Goal: Task Accomplishment & Management: Manage account settings

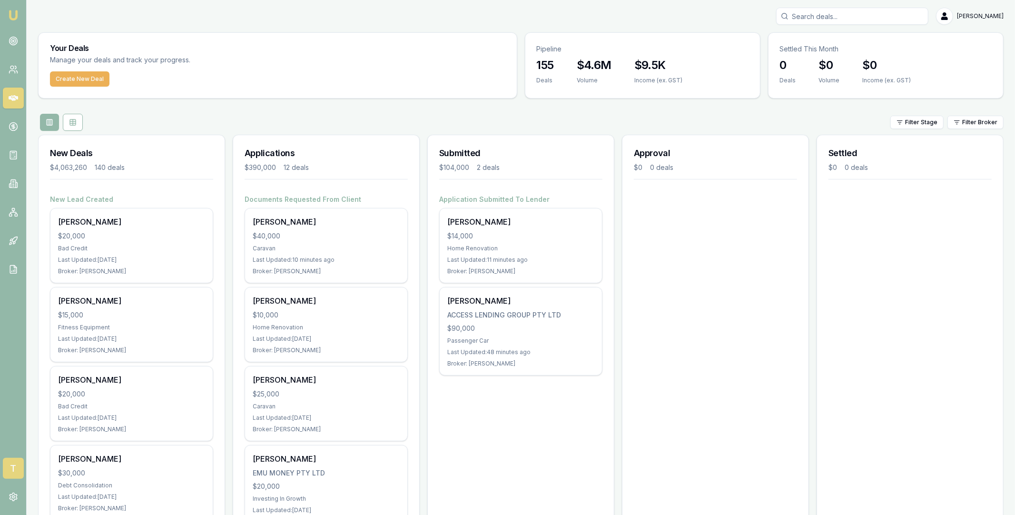
click at [11, 471] on span "T" at bounding box center [13, 468] width 21 height 21
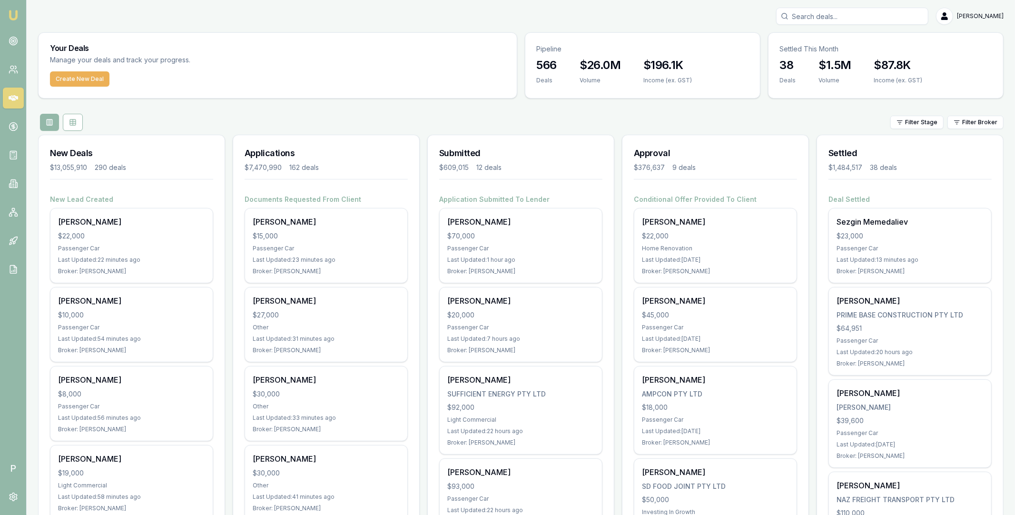
click at [853, 16] on input "Search deals" at bounding box center [852, 16] width 152 height 17
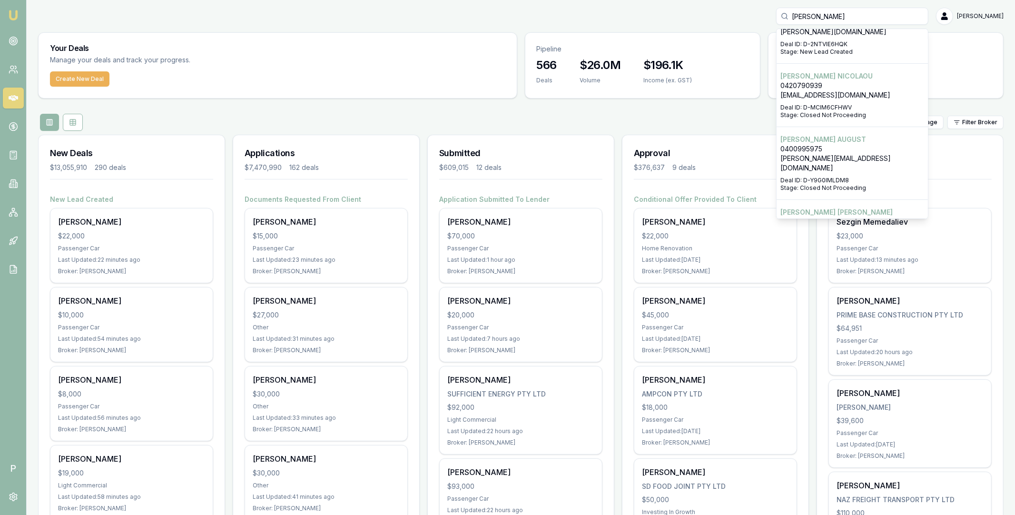
scroll to position [151, 0]
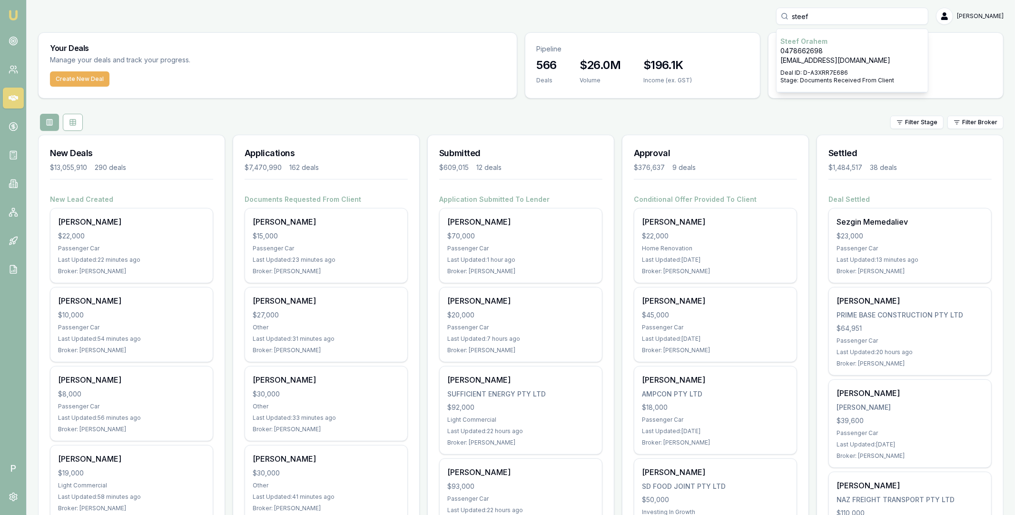
type input "steef"
click at [843, 56] on p "[EMAIL_ADDRESS][DOMAIN_NAME]" at bounding box center [852, 61] width 144 height 10
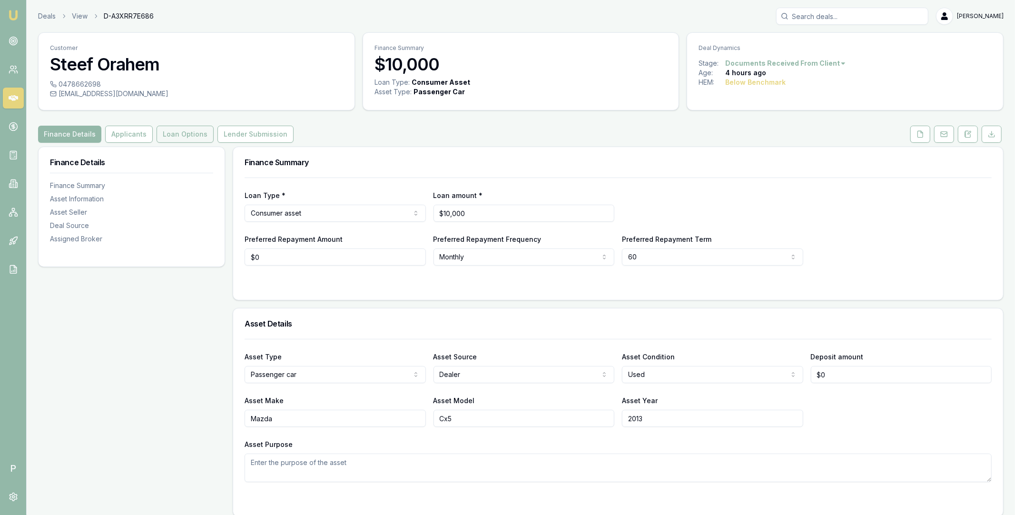
click at [189, 133] on button "Loan Options" at bounding box center [185, 134] width 57 height 17
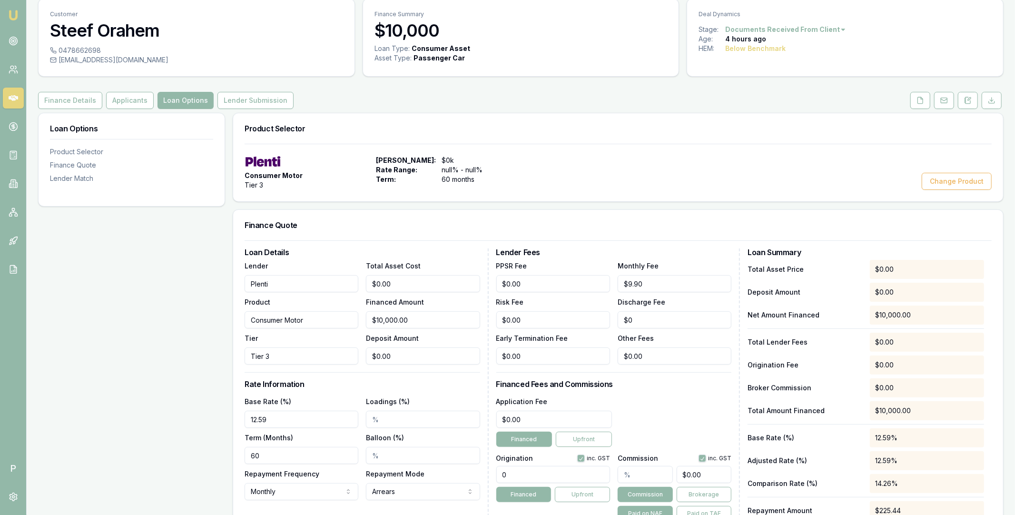
scroll to position [45, 0]
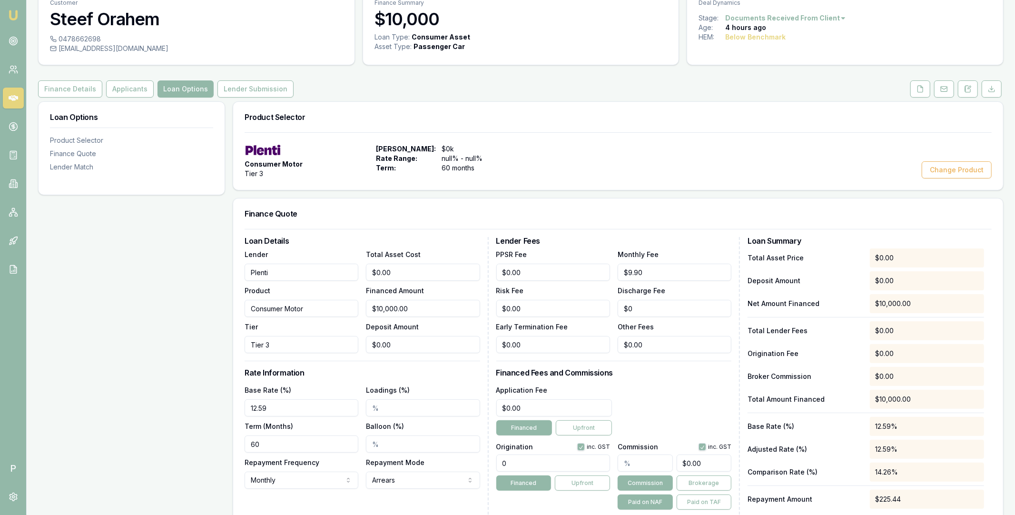
type input "0"
click at [398, 344] on input "0" at bounding box center [423, 344] width 114 height 17
drag, startPoint x: 398, startPoint y: 344, endPoint x: 365, endPoint y: 344, distance: 32.8
click at [366, 344] on input "0" at bounding box center [423, 344] width 114 height 17
type input "$0.00"
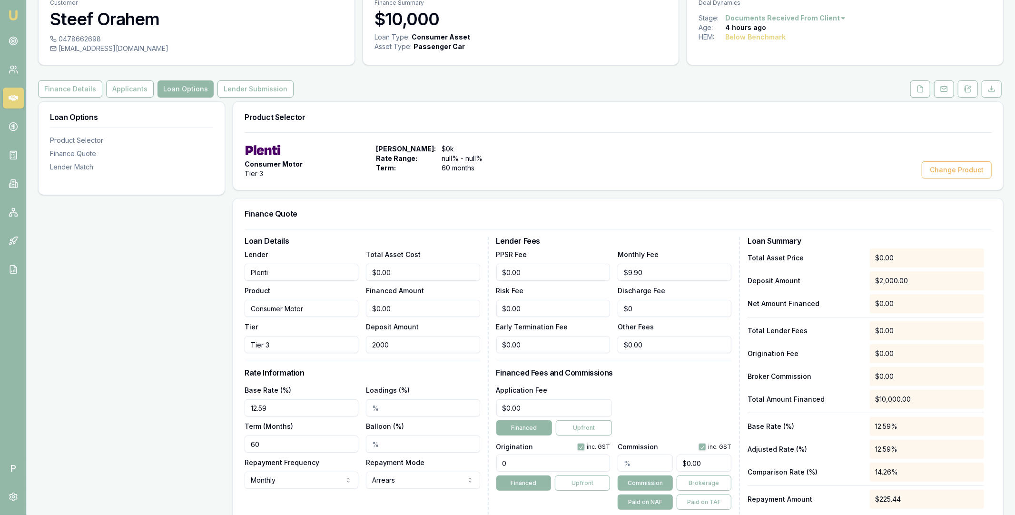
type input "$2,000.00"
click at [436, 374] on h3 "Rate Information" at bounding box center [363, 373] width 236 height 8
click at [409, 268] on input "0" at bounding box center [423, 272] width 114 height 17
click at [403, 270] on input "0" at bounding box center [423, 272] width 114 height 17
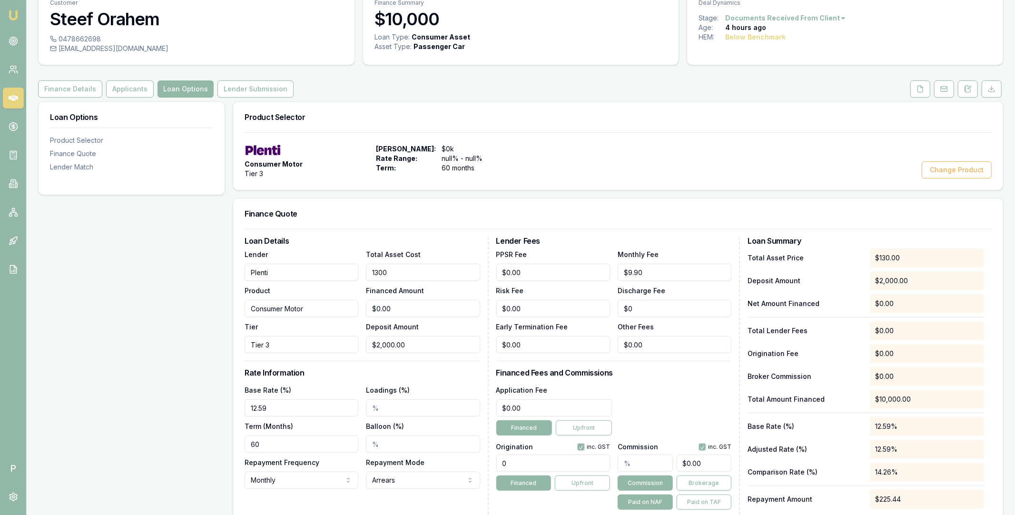
type input "13000"
type input "$11,000.00"
type input "$13,000.00"
click at [431, 324] on div "Deposit Amount $2,000.00" at bounding box center [423, 337] width 114 height 32
type input "2000"
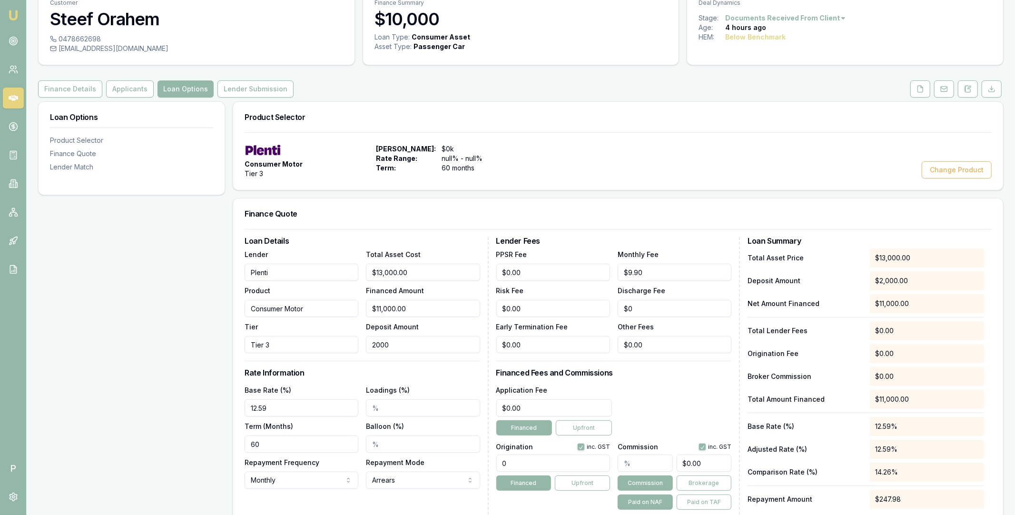
click at [412, 342] on input "2000" at bounding box center [423, 344] width 114 height 17
type input "$12,997.00"
type input "3"
type input "$12,970.00"
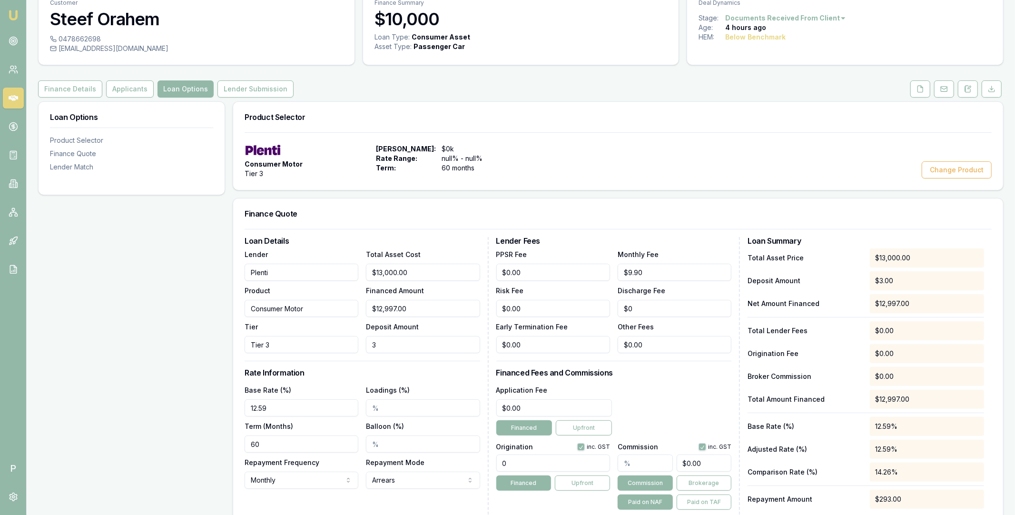
type input "30"
type input "$12,700.00"
type input "300"
type input "$10,000.00"
type input "$3,000.00"
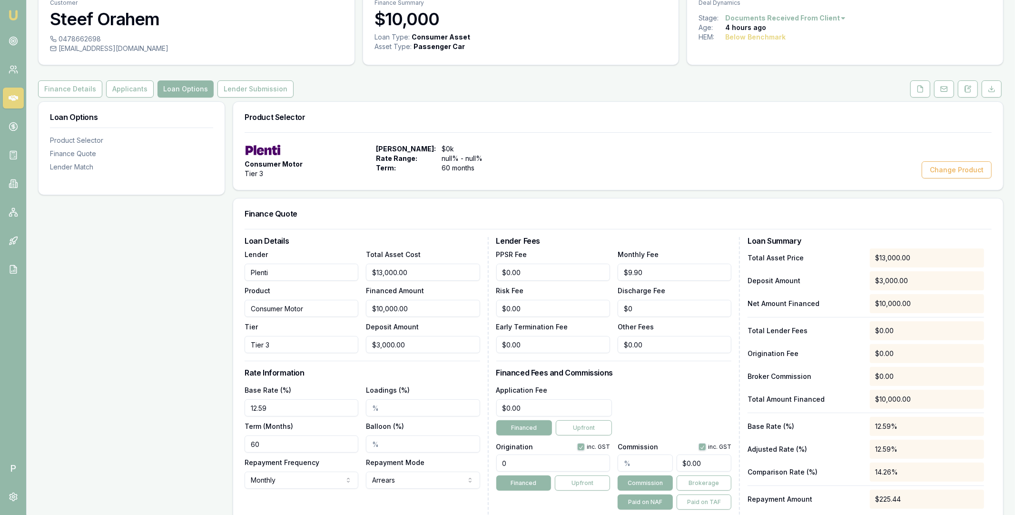
click at [426, 365] on div "Loan Details Lender Plenti Product Consumer Motor Tier Tier 3 Total Asset Cost …" at bounding box center [367, 385] width 244 height 296
click at [21, 101] on link at bounding box center [13, 98] width 21 height 21
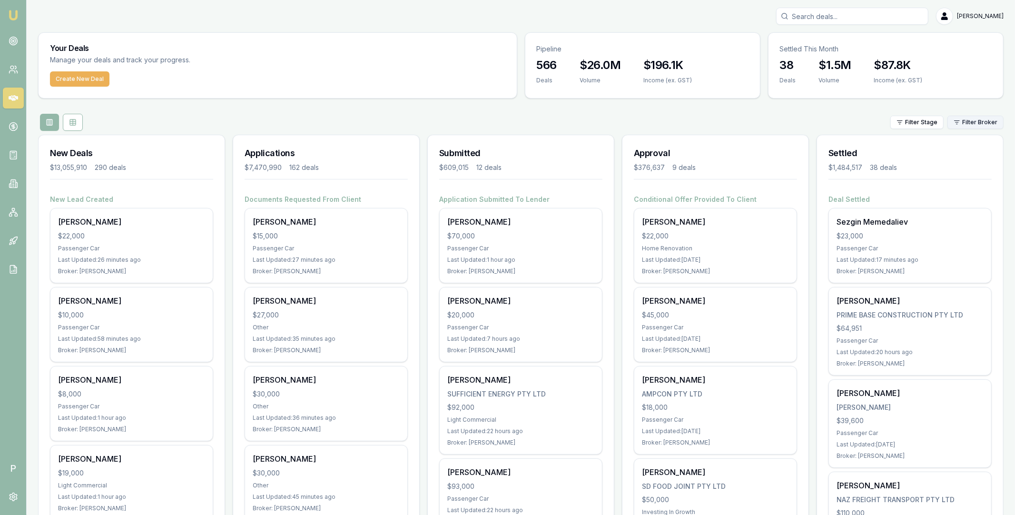
click at [980, 121] on html "Emu Broker P Matt Leeburn Toggle Menu Your Deals Manage your deals and track yo…" at bounding box center [507, 257] width 1015 height 515
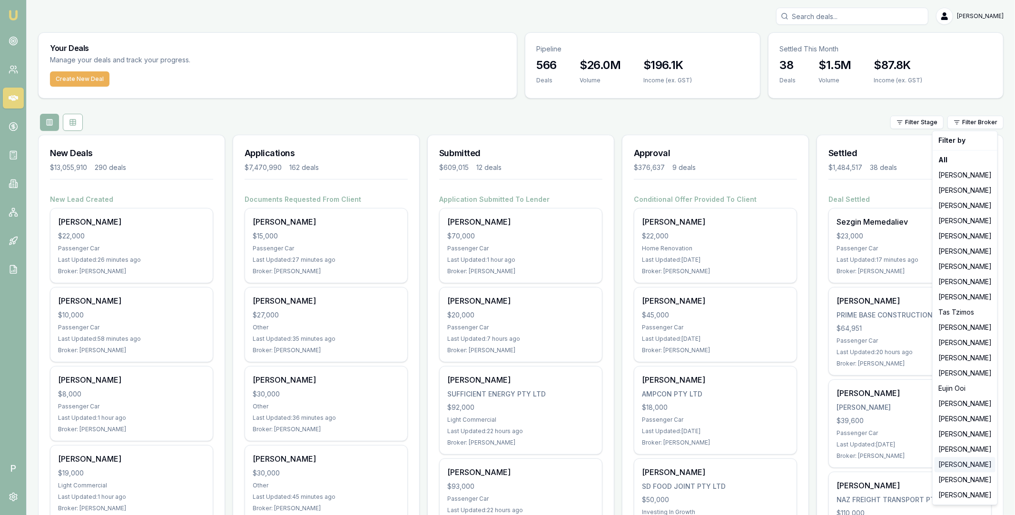
click at [955, 464] on div "[PERSON_NAME]" at bounding box center [965, 464] width 61 height 15
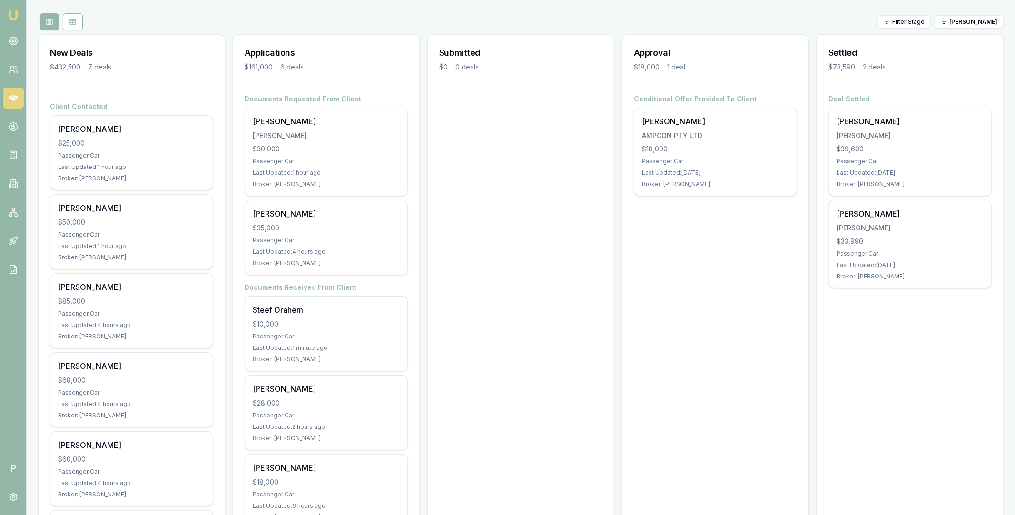
scroll to position [153, 0]
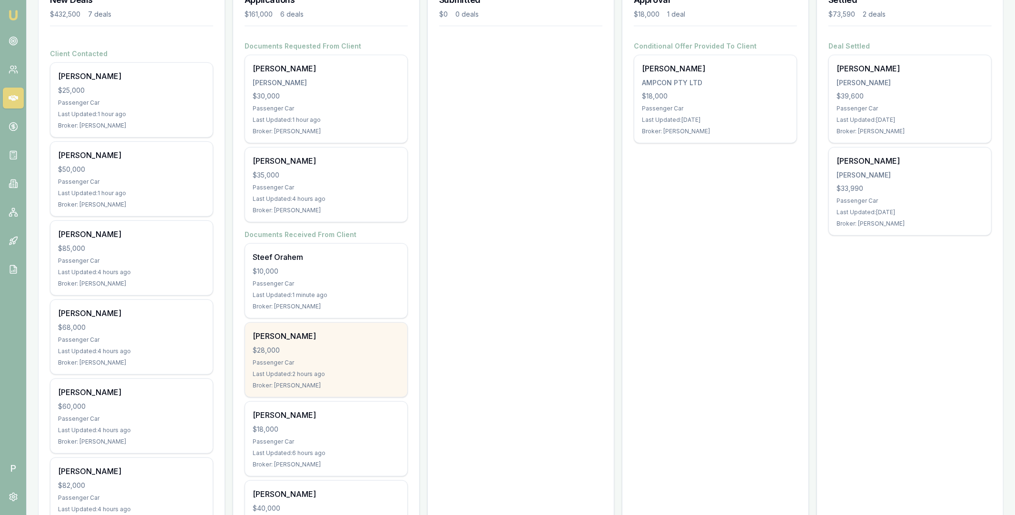
click at [334, 340] on div "Jessie Conyard" at bounding box center [326, 335] width 147 height 11
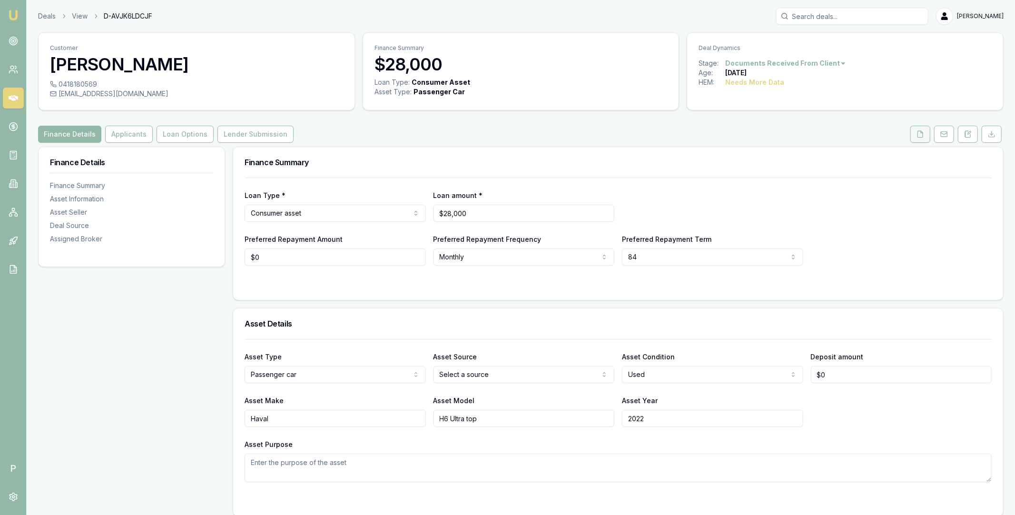
click at [925, 134] on button at bounding box center [920, 134] width 20 height 17
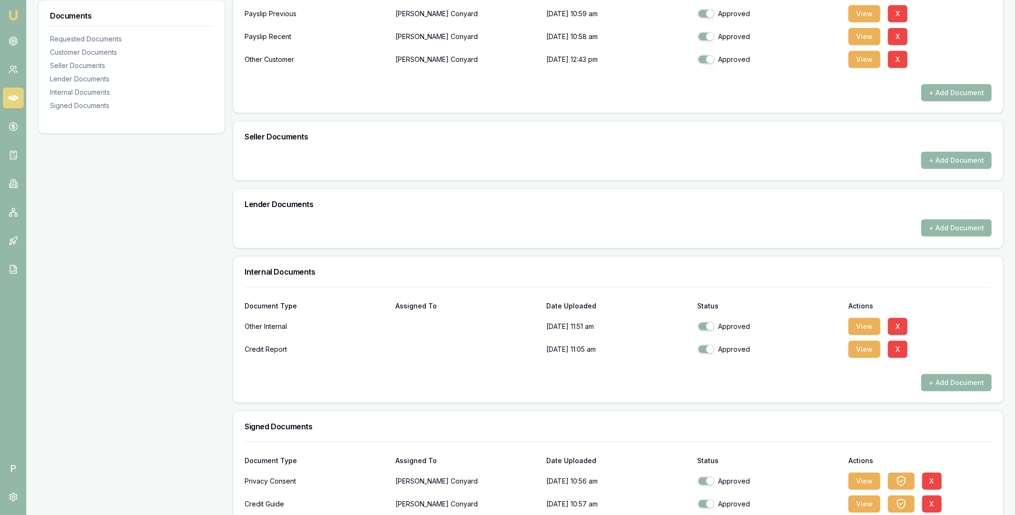
scroll to position [398, 0]
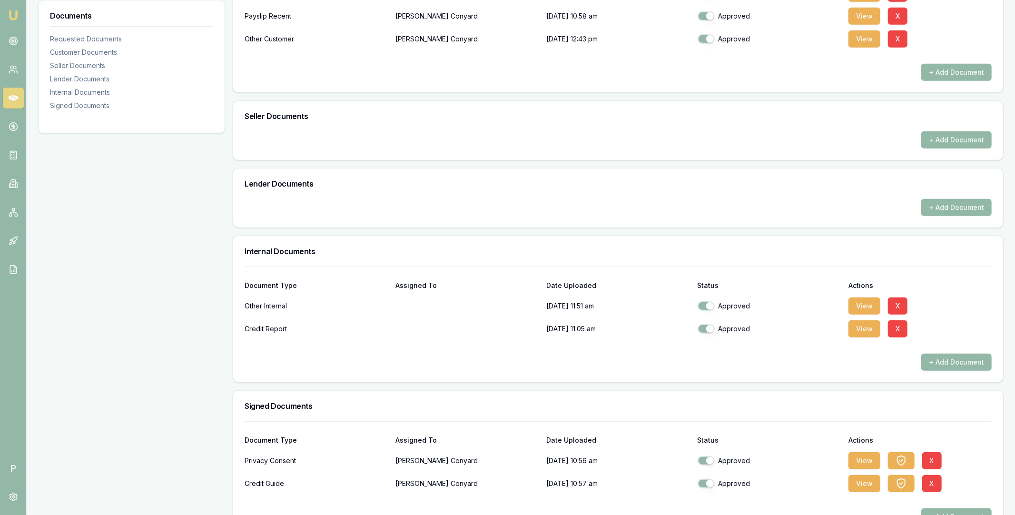
click at [777, 365] on div "+ Add Document" at bounding box center [618, 362] width 747 height 17
click at [949, 359] on button "+ Add Document" at bounding box center [956, 362] width 70 height 17
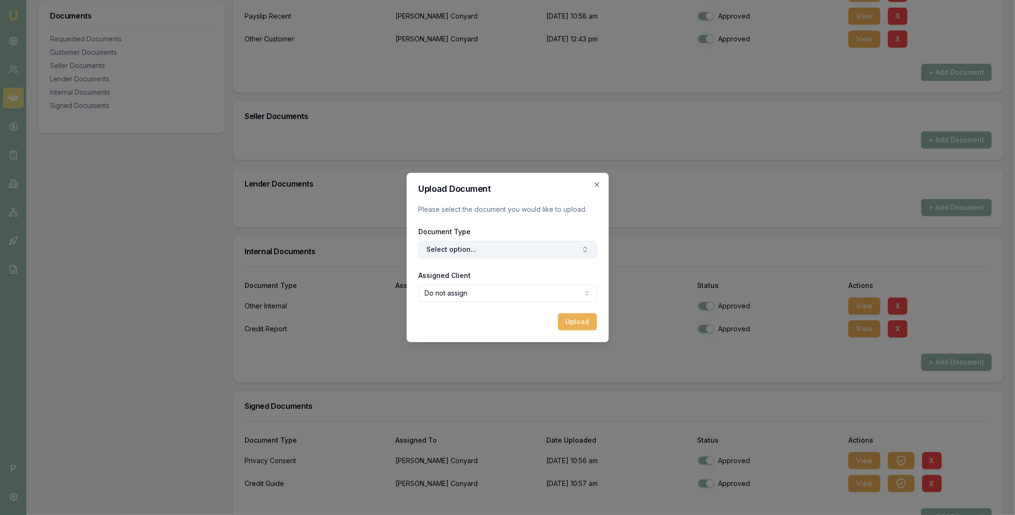
click at [494, 248] on button "Select option..." at bounding box center [507, 249] width 178 height 17
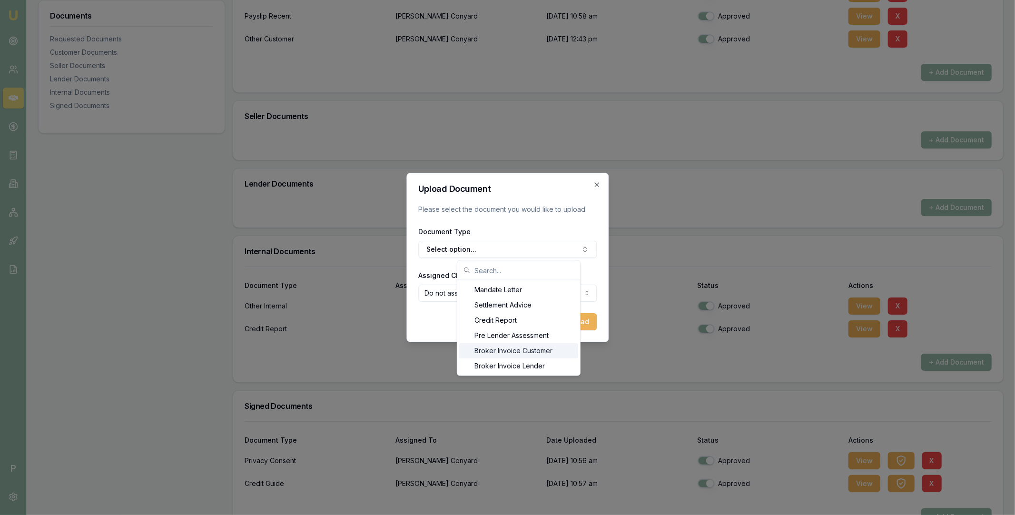
click at [433, 322] on div "Upload" at bounding box center [507, 321] width 178 height 17
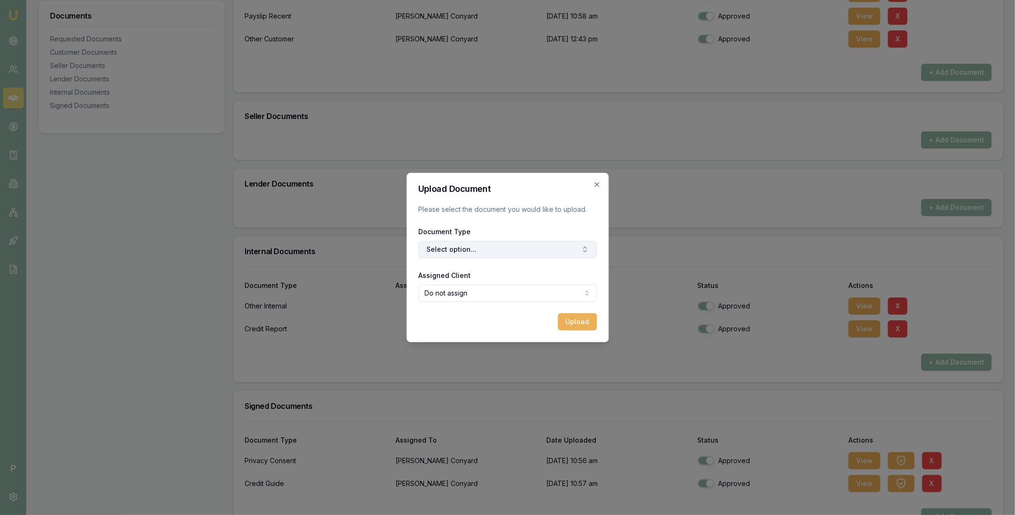
click at [533, 255] on button "Select option..." at bounding box center [507, 249] width 178 height 17
type input "othe"
click at [496, 292] on div "Other Internal Document" at bounding box center [518, 289] width 119 height 15
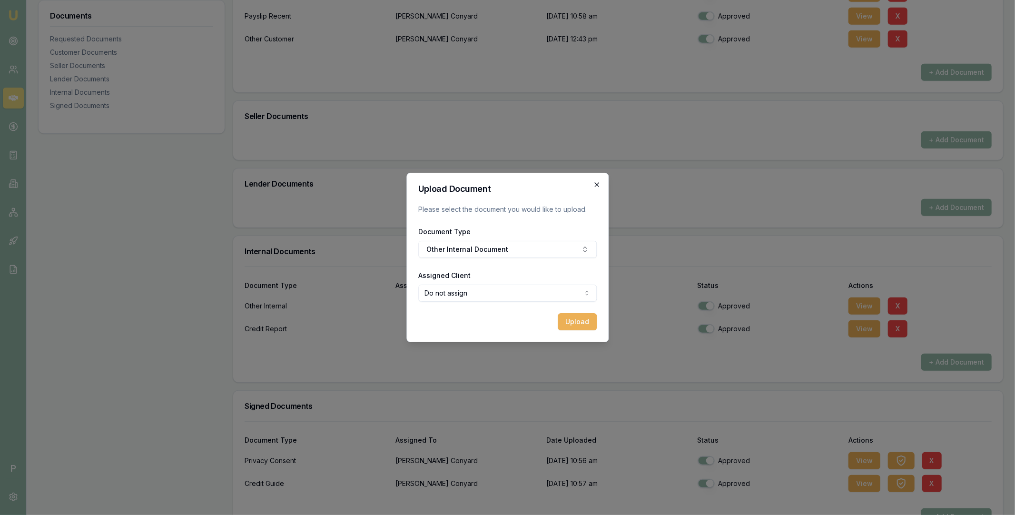
click at [597, 183] on icon "button" at bounding box center [597, 185] width 8 height 8
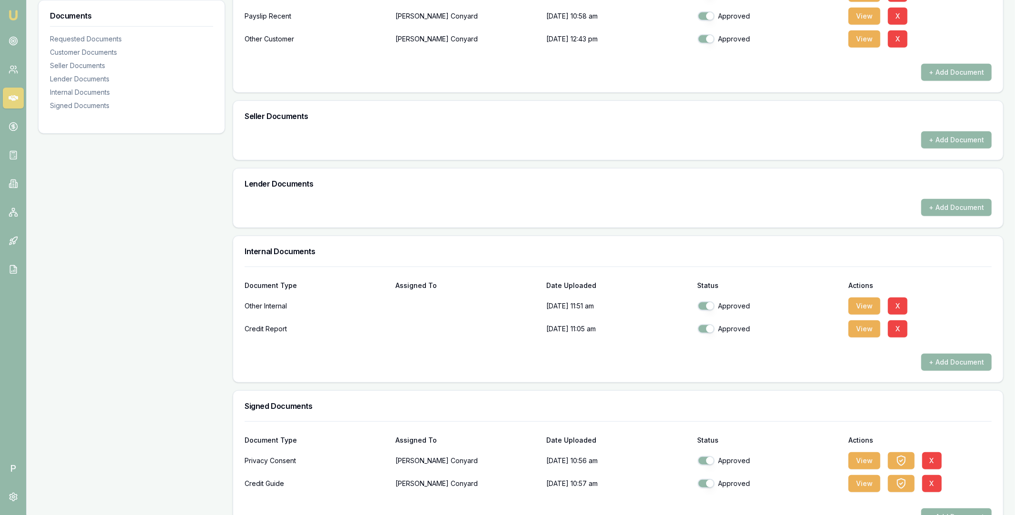
click at [226, 142] on div "Documents Requested Documents Customer Documents Seller Documents Lender Docume…" at bounding box center [520, 142] width 965 height 789
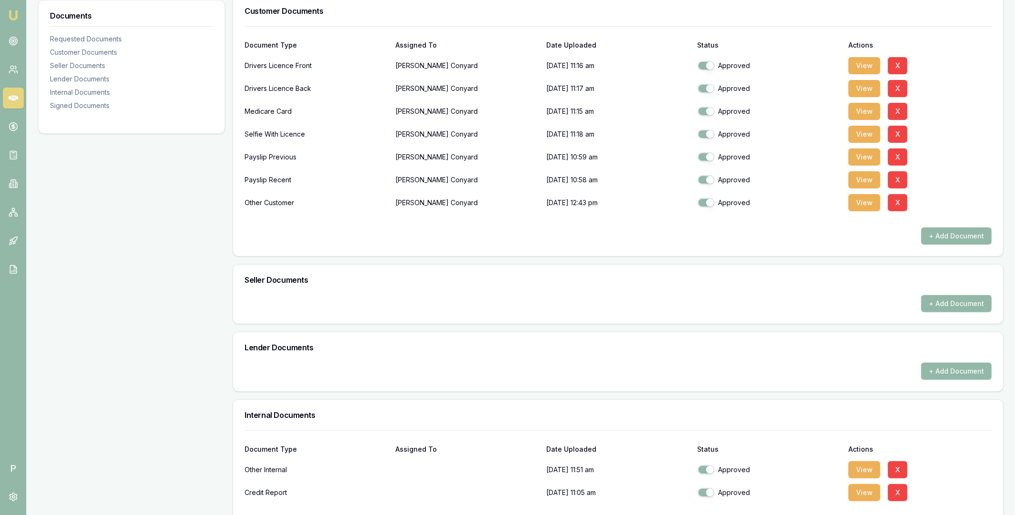
scroll to position [429, 0]
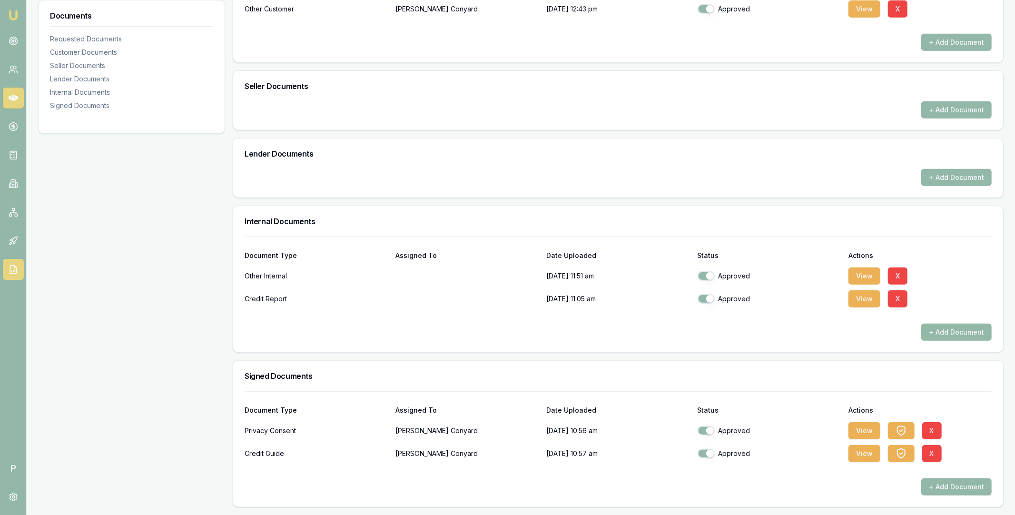
click at [17, 273] on icon at bounding box center [14, 270] width 10 height 10
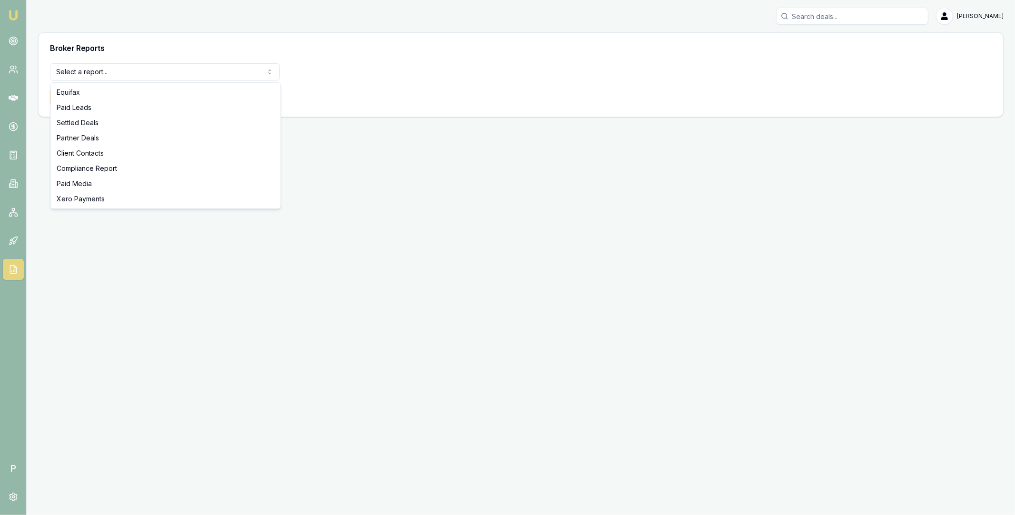
click at [177, 77] on html "Emu Broker P Matt Leeburn Toggle Menu Broker Reports Select a report... Equifax…" at bounding box center [507, 257] width 1015 height 515
select select "compliance"
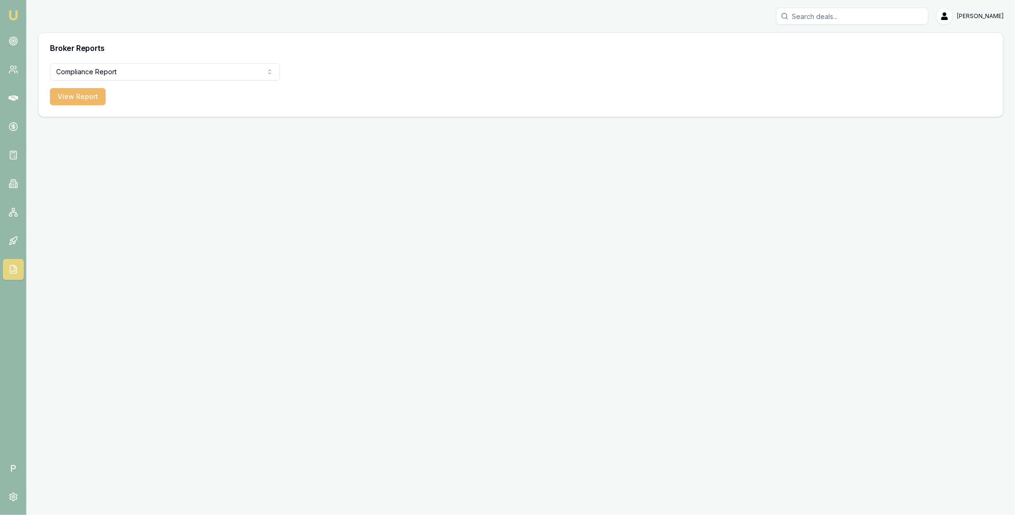
click at [94, 102] on button "View Report" at bounding box center [78, 96] width 56 height 17
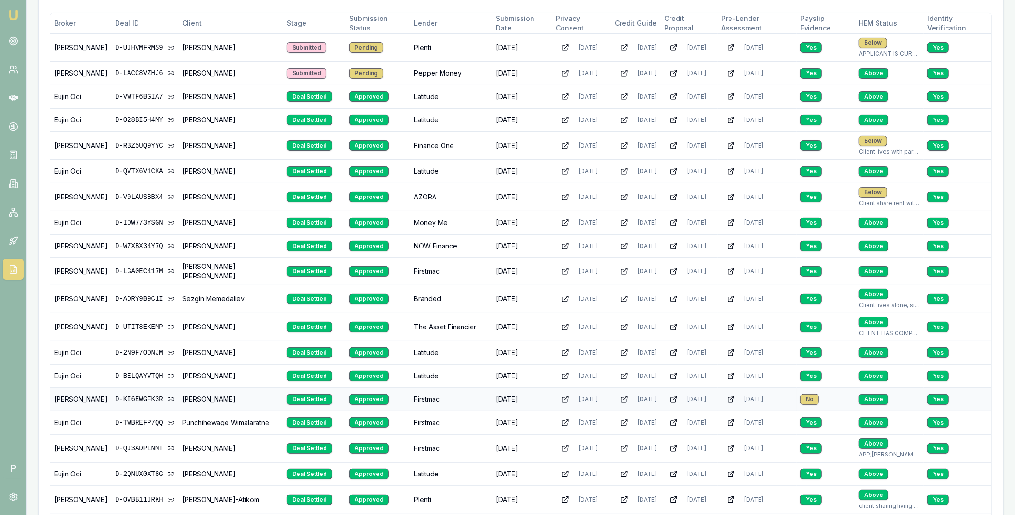
scroll to position [243, 0]
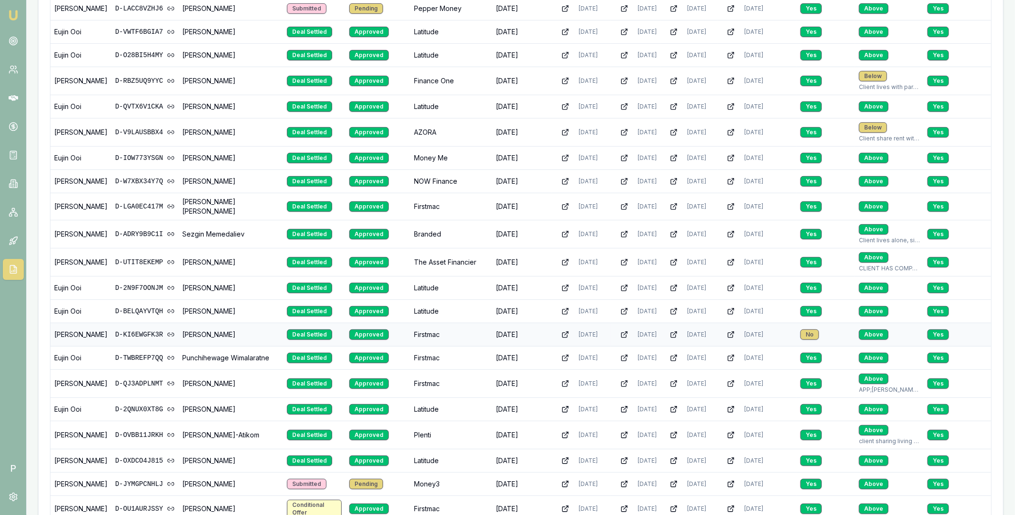
click at [147, 332] on link "D-KI6EWGFK3R" at bounding box center [144, 335] width 59 height 10
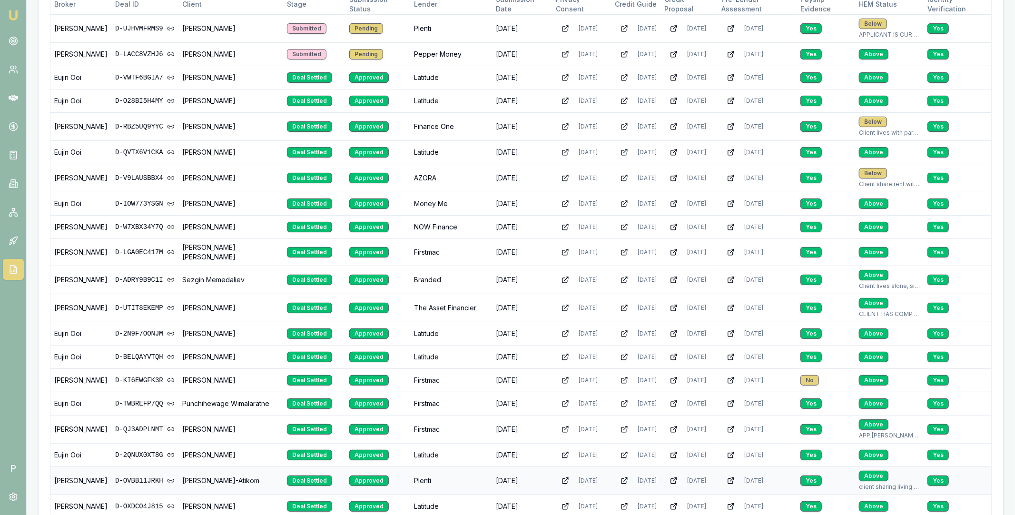
scroll to position [197, 0]
drag, startPoint x: 112, startPoint y: 378, endPoint x: 233, endPoint y: 376, distance: 121.4
click at [233, 376] on tr "Erin Shield D-KI6EWGFK3R Matthew Byrnes Deal Settled Approved Firstmac 07/08/20…" at bounding box center [520, 380] width 941 height 23
copy tr "D-KI6EWGFK3R Matthew Byrnes"
click at [151, 377] on link "D-KI6EWGFK3R" at bounding box center [144, 381] width 59 height 10
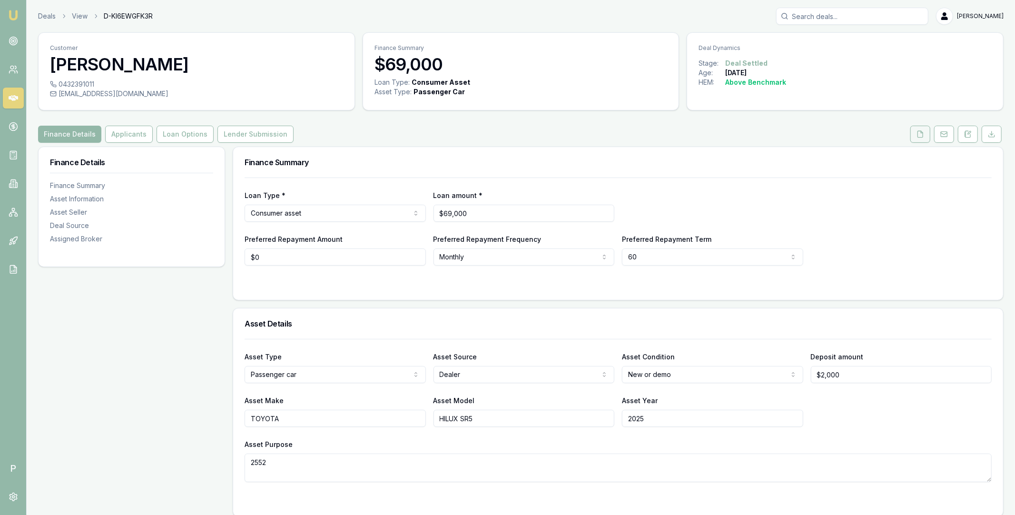
click at [913, 137] on button at bounding box center [920, 134] width 20 height 17
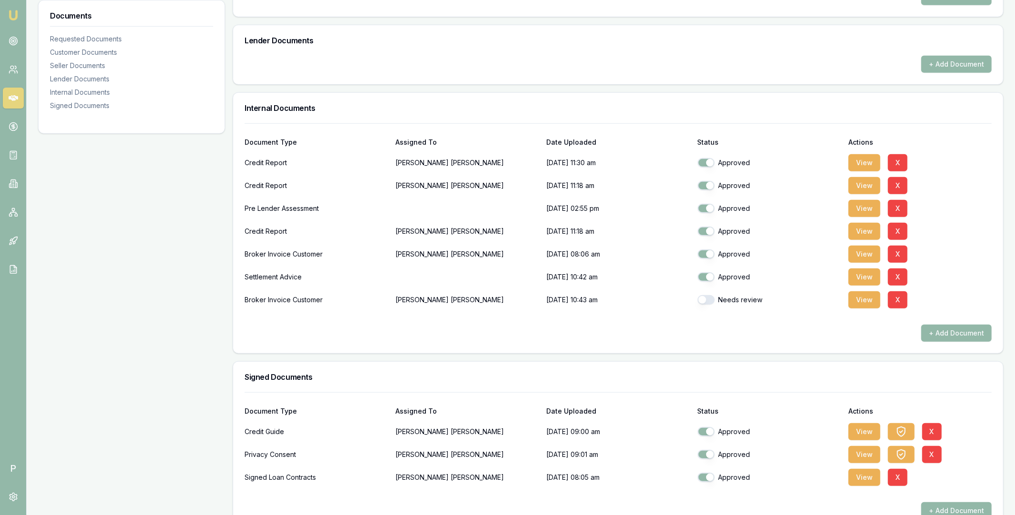
scroll to position [497, 0]
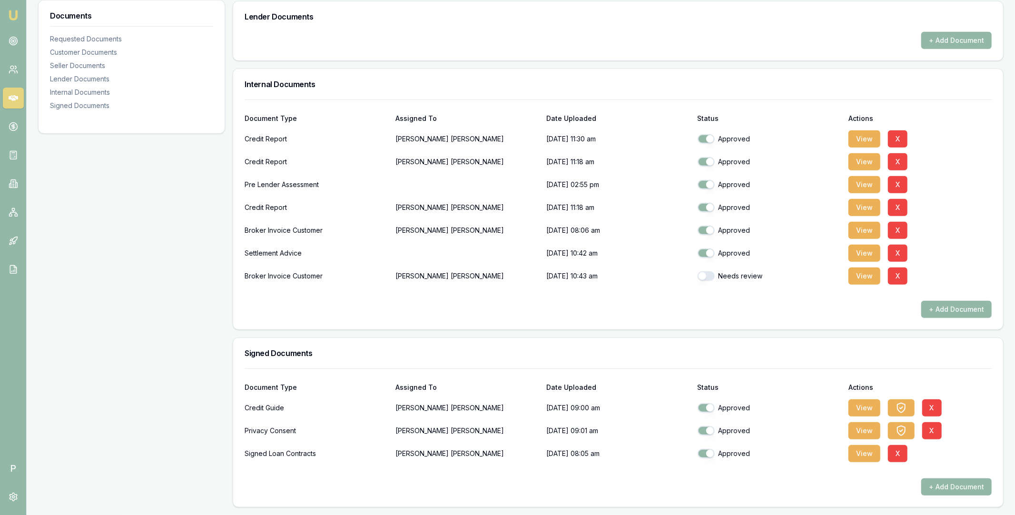
click at [226, 106] on div "Documents Requested Documents Customer Documents Seller Documents Lender Docume…" at bounding box center [520, 78] width 965 height 857
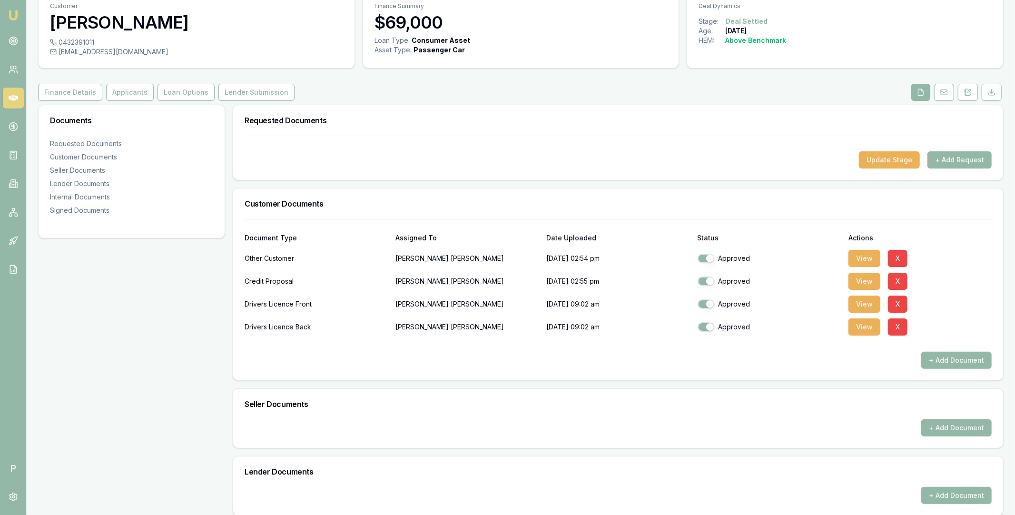
scroll to position [0, 0]
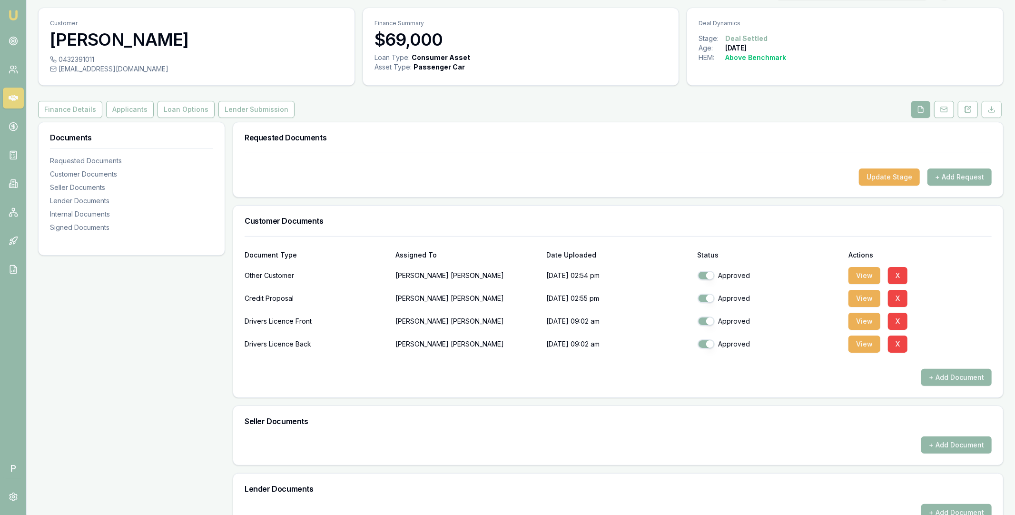
scroll to position [27, 0]
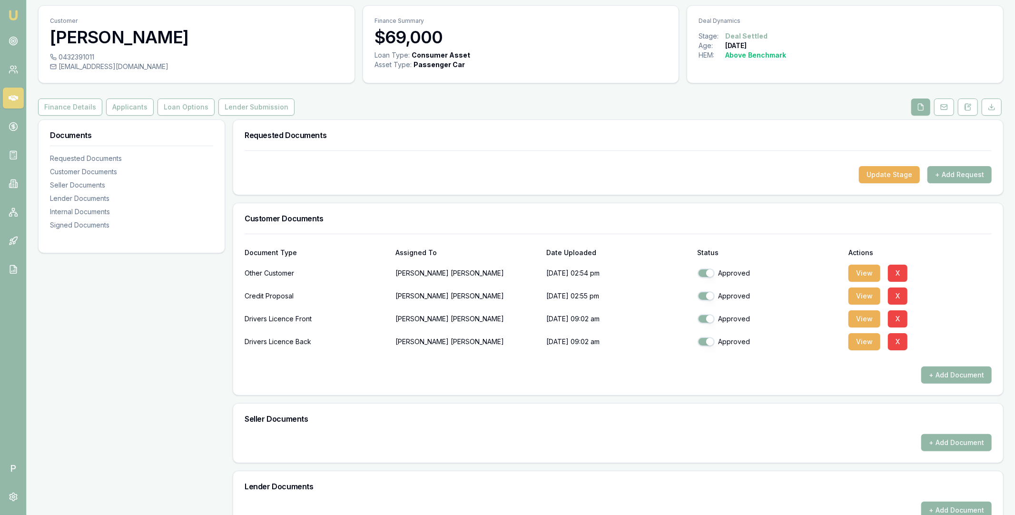
click at [248, 156] on div at bounding box center [618, 158] width 747 height 15
click at [252, 166] on div "Update Stage + Add Request" at bounding box center [618, 174] width 747 height 17
click at [253, 136] on h3 "Requested Documents" at bounding box center [618, 135] width 747 height 8
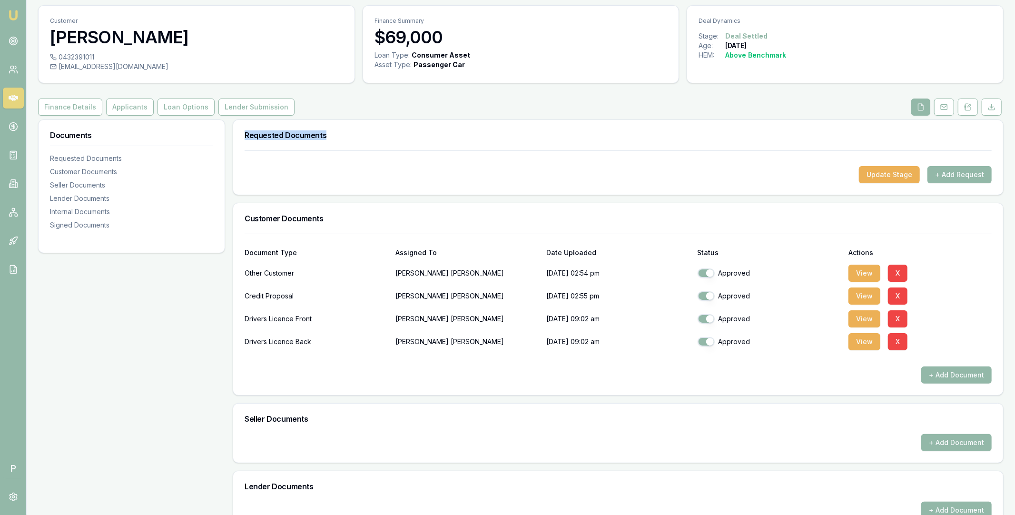
click at [253, 136] on h3 "Requested Documents" at bounding box center [618, 135] width 747 height 8
click at [276, 164] on div at bounding box center [618, 158] width 747 height 15
click at [269, 134] on h3 "Requested Documents" at bounding box center [618, 135] width 747 height 8
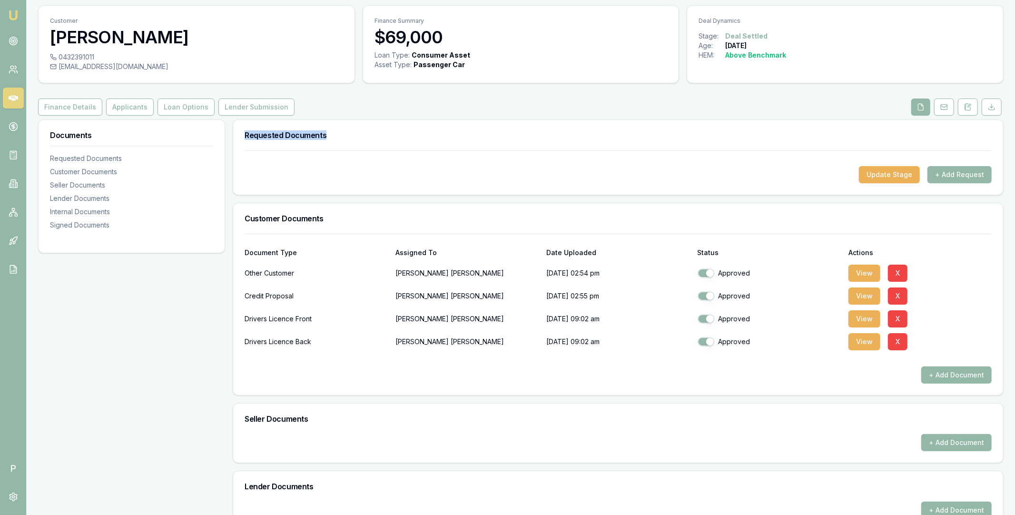
click at [269, 134] on h3 "Requested Documents" at bounding box center [618, 135] width 747 height 8
click at [267, 173] on div "Update Stage + Add Request" at bounding box center [618, 174] width 747 height 17
click at [13, 101] on icon at bounding box center [14, 98] width 10 height 10
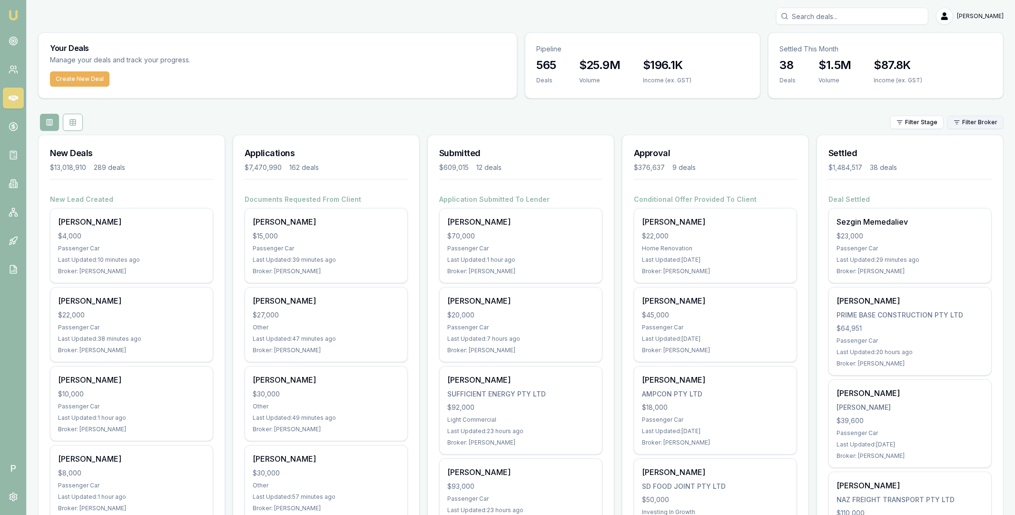
click at [970, 123] on html "Emu Broker P Matt Leeburn Toggle Menu Your Deals Manage your deals and track yo…" at bounding box center [507, 257] width 1015 height 515
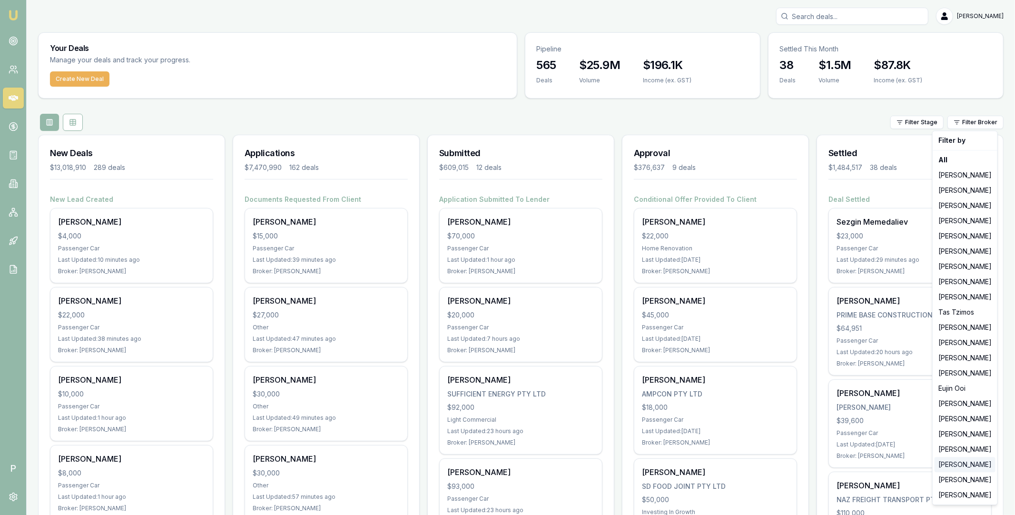
click at [954, 463] on div "[PERSON_NAME]" at bounding box center [965, 464] width 61 height 15
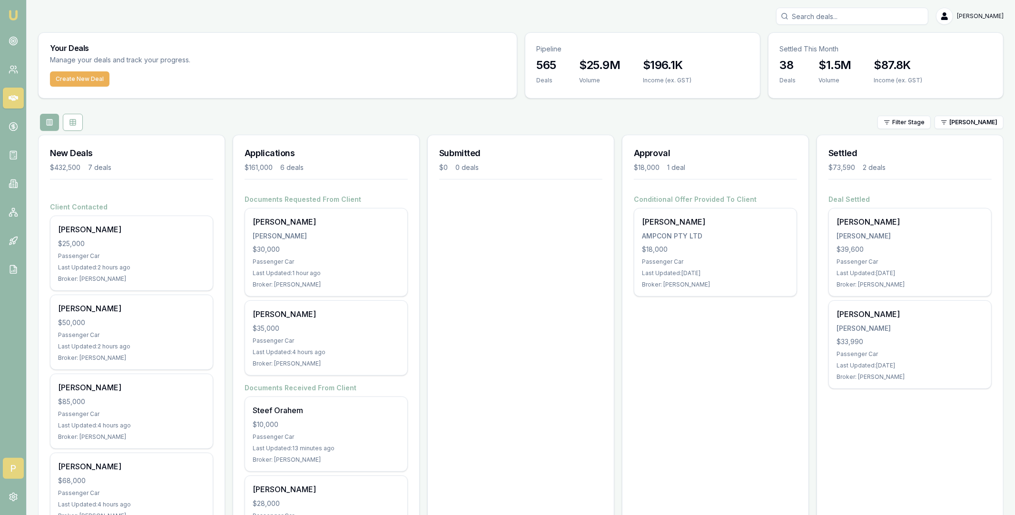
click at [16, 465] on span "P" at bounding box center [13, 468] width 21 height 21
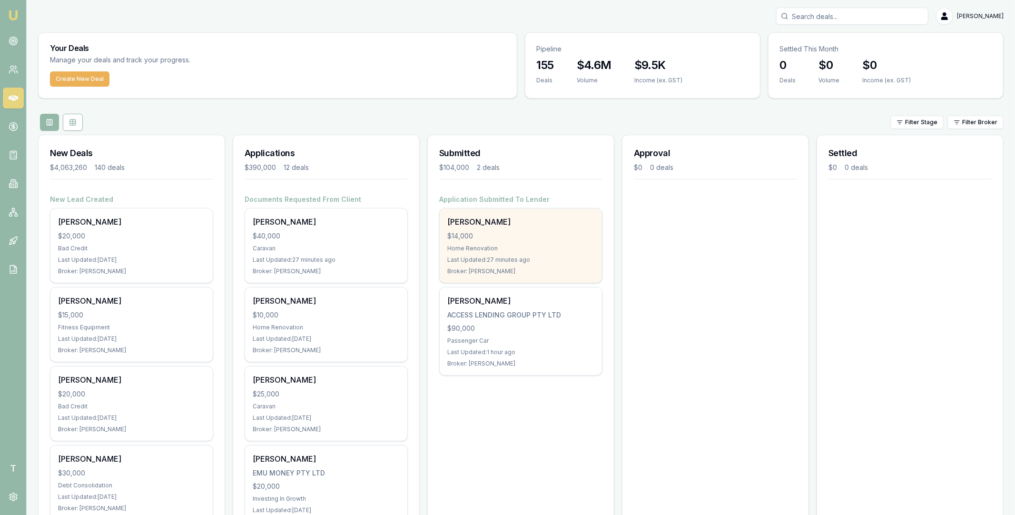
click at [517, 235] on div "$14,000" at bounding box center [520, 236] width 147 height 10
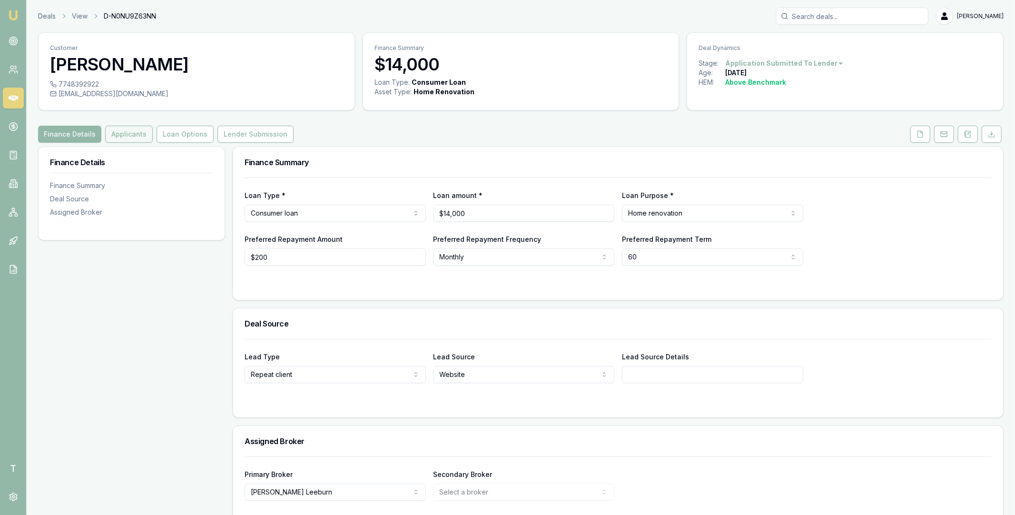
click at [136, 140] on button "Applicants" at bounding box center [129, 134] width 48 height 17
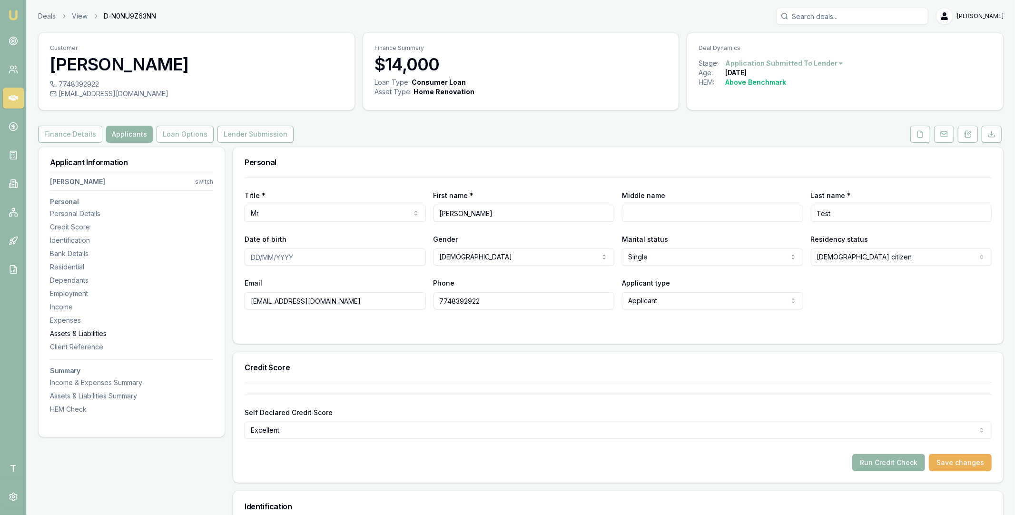
click at [92, 333] on div "Assets & Liabilities" at bounding box center [131, 334] width 163 height 10
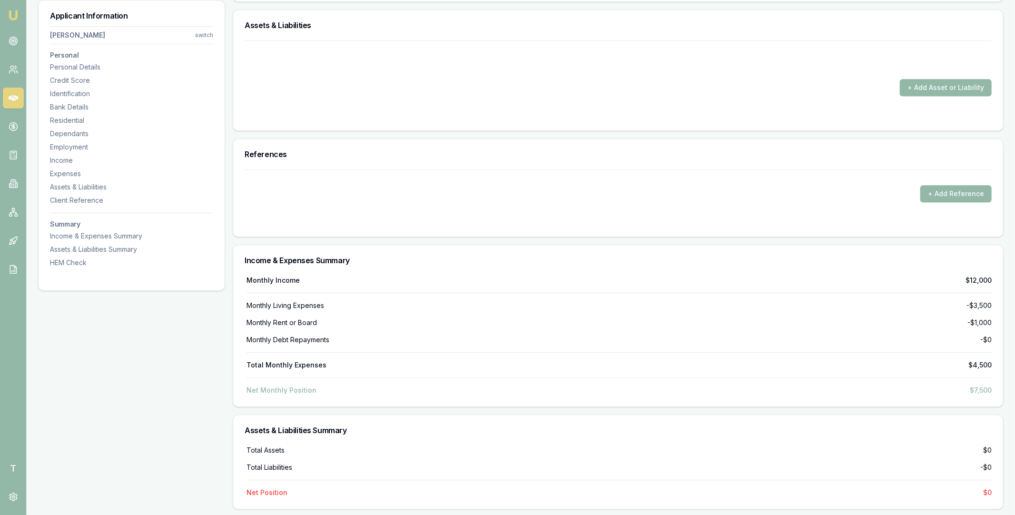
scroll to position [2205, 0]
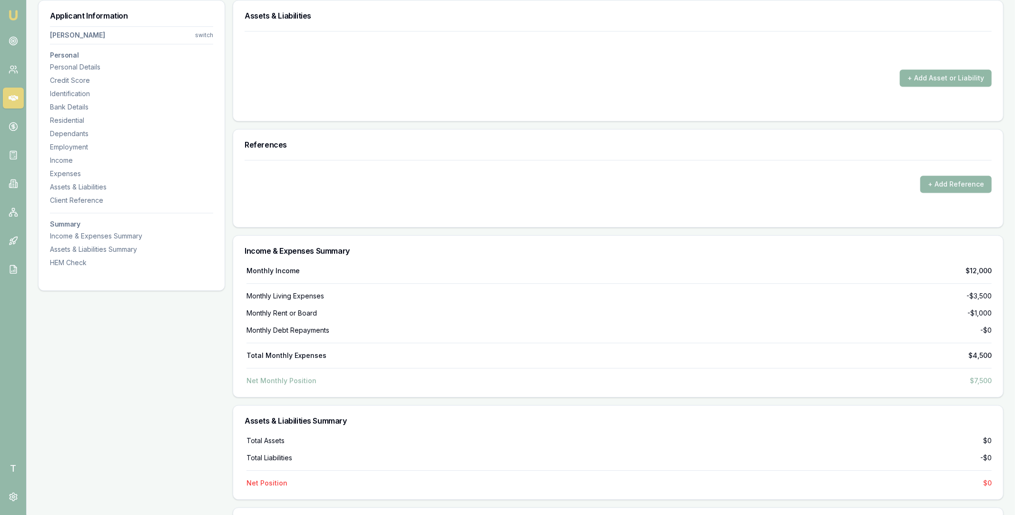
click at [927, 83] on button "+ Add Asset or Liability" at bounding box center [946, 77] width 92 height 17
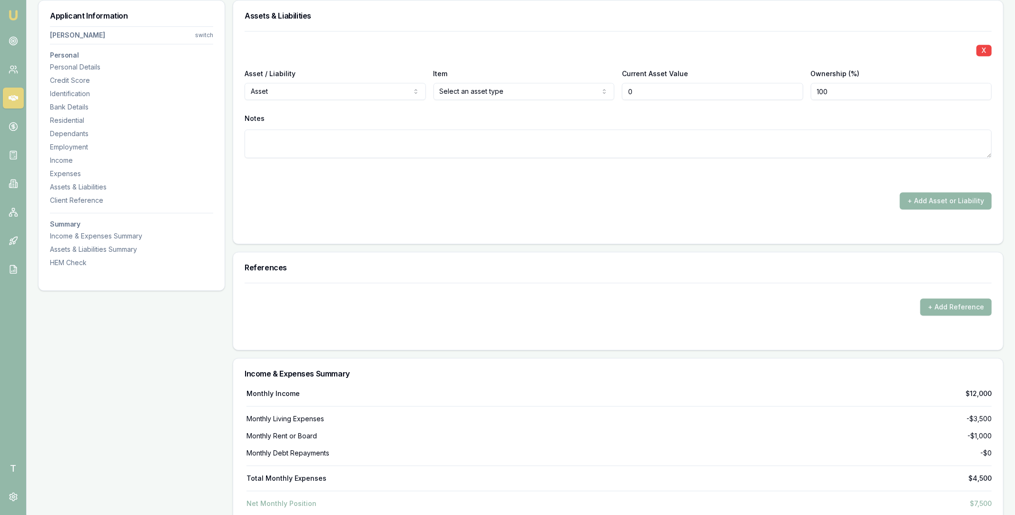
type input "$0"
select select "LIABILITY"
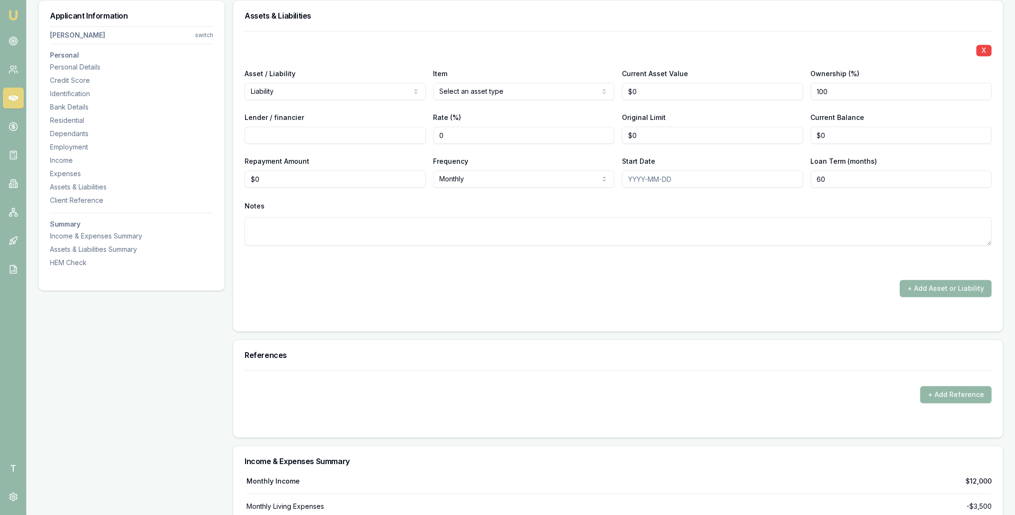
click at [547, 114] on div "Rate (%) 0" at bounding box center [523, 127] width 181 height 32
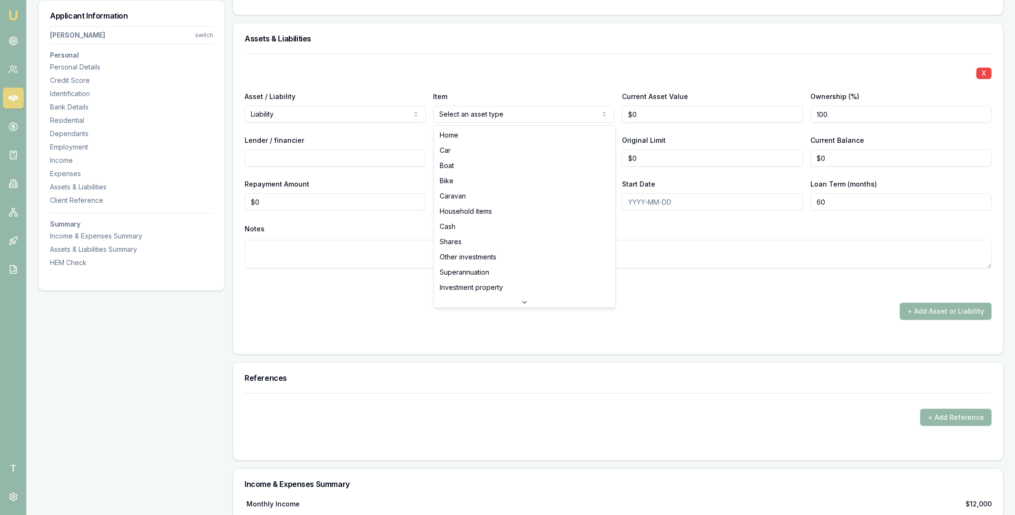
select select "CREDIT_CARD"
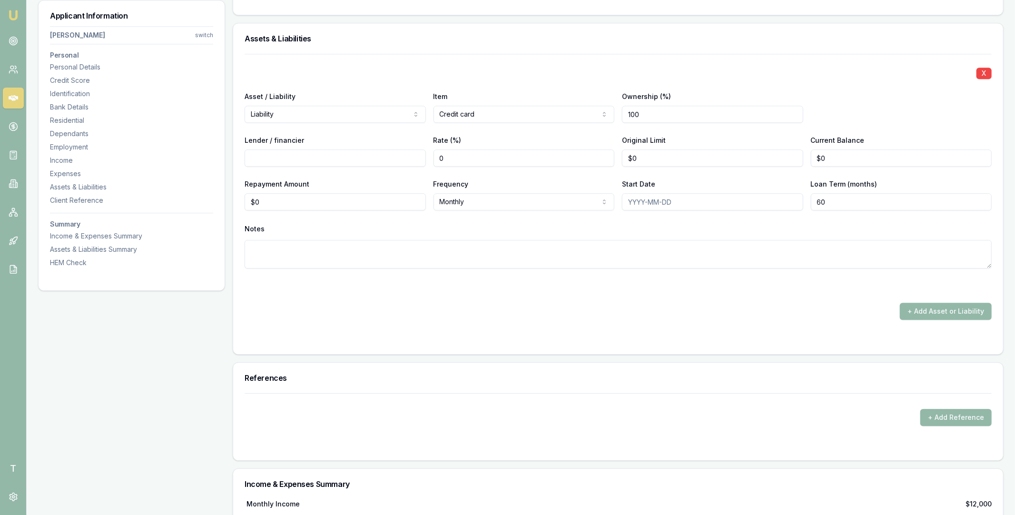
click at [551, 133] on div "X Asset / Liability Liability Asset Liability Item Credit card Home Car Boat Bi…" at bounding box center [618, 172] width 747 height 237
click at [924, 311] on button "+ Add Asset or Liability" at bounding box center [946, 311] width 92 height 17
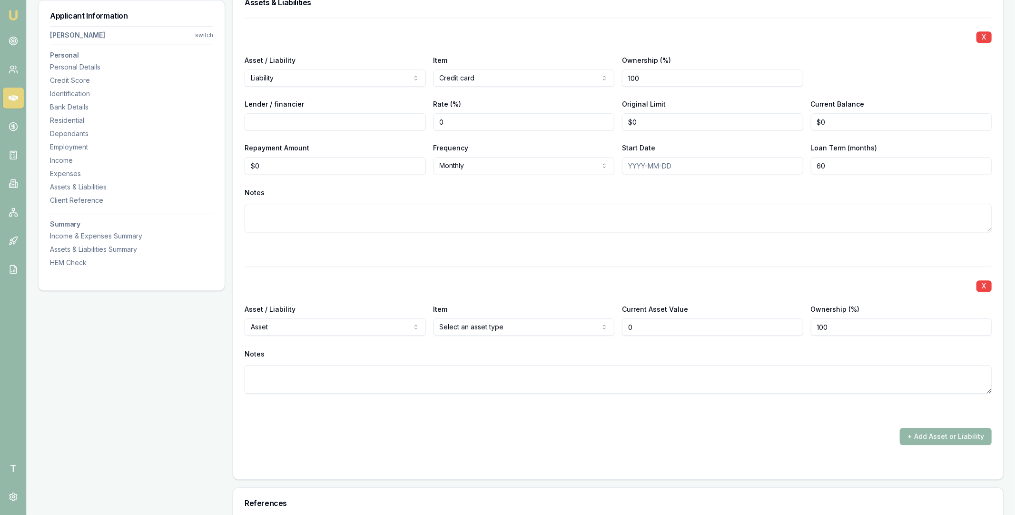
scroll to position [2321, 0]
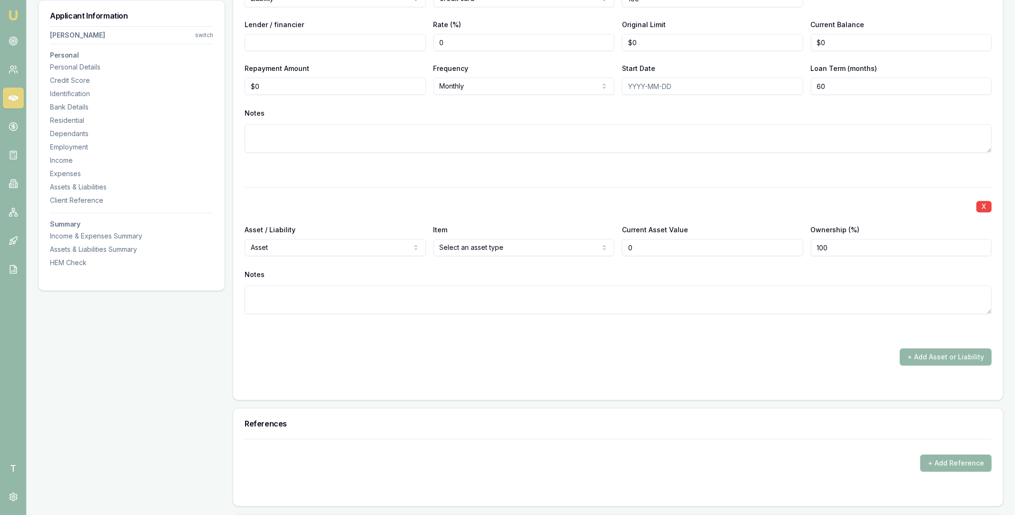
type input "$0"
select select "LIABILITY"
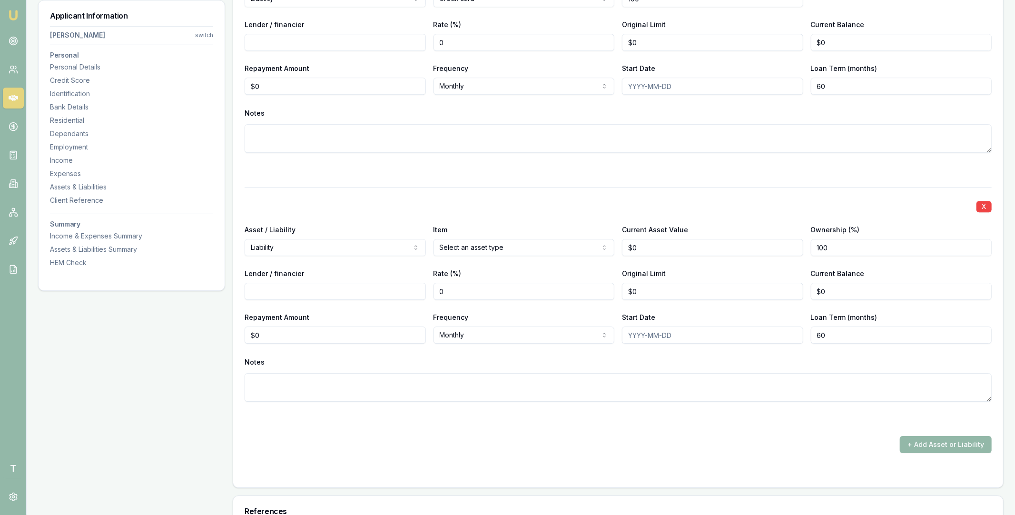
select select "BOAT"
click at [550, 270] on div "Rate (%) 0" at bounding box center [523, 283] width 181 height 32
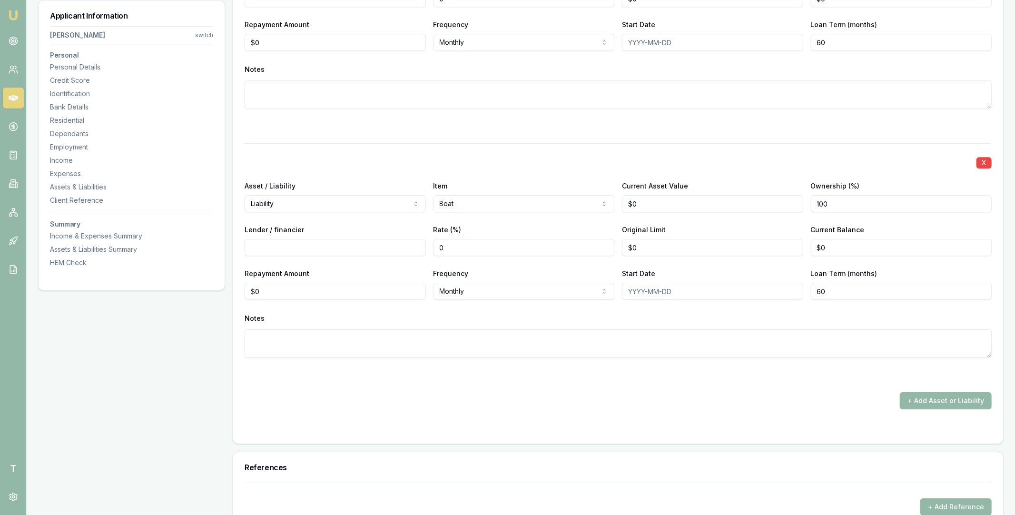
scroll to position [2420, 0]
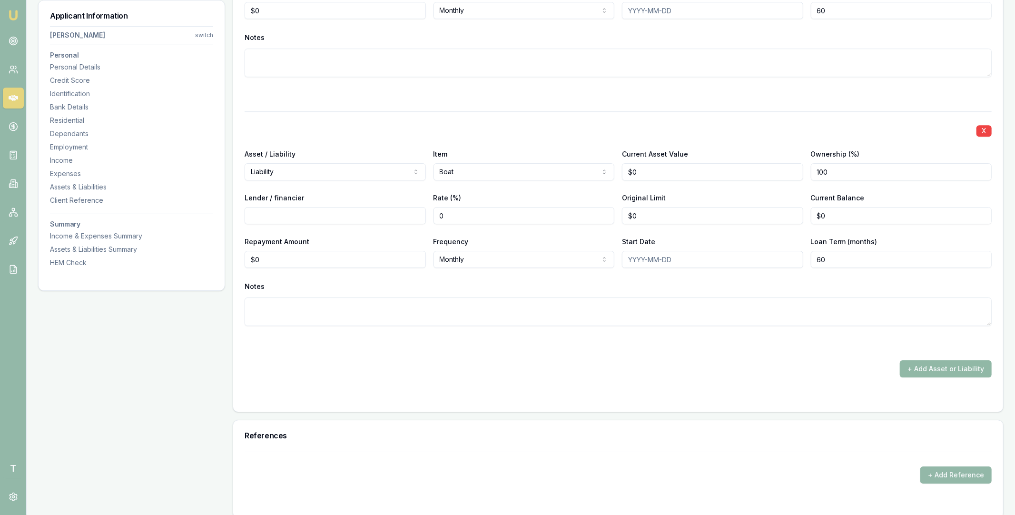
click at [932, 367] on button "+ Add Asset or Liability" at bounding box center [946, 368] width 92 height 17
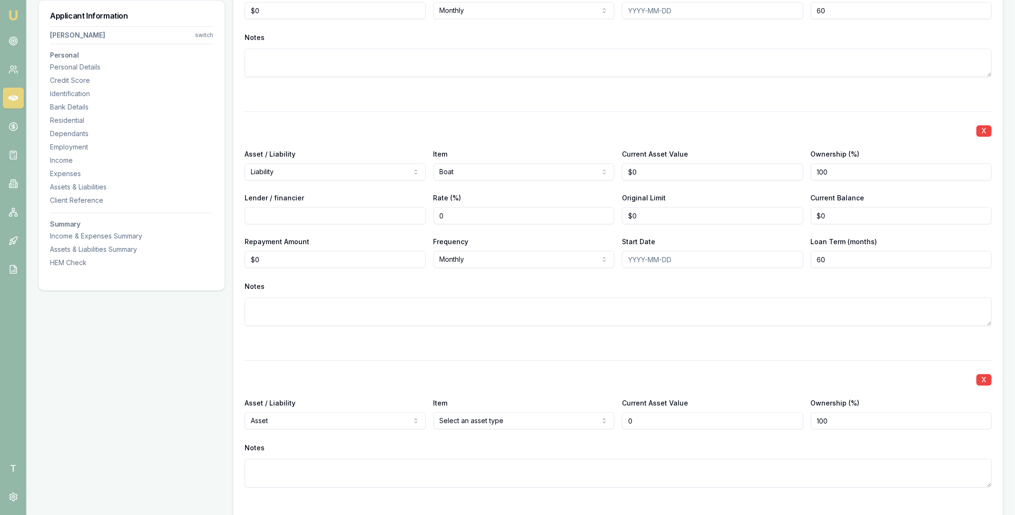
scroll to position [2614, 0]
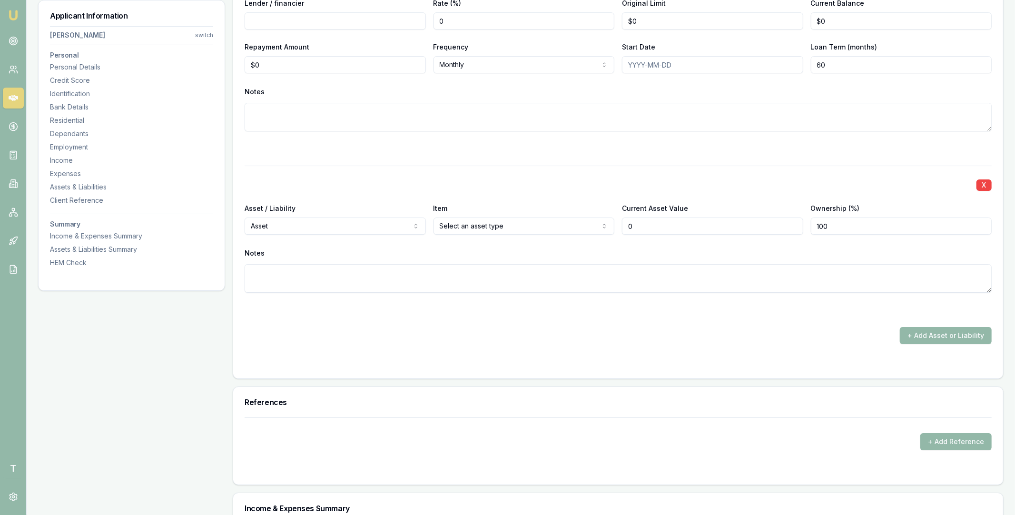
type input "$0"
select select "LIABILITY"
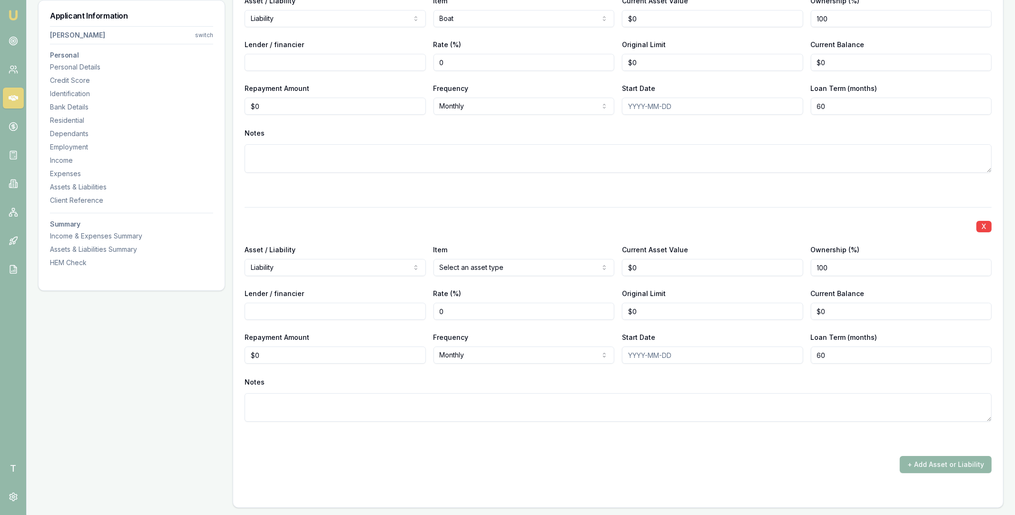
scroll to position [2654, 0]
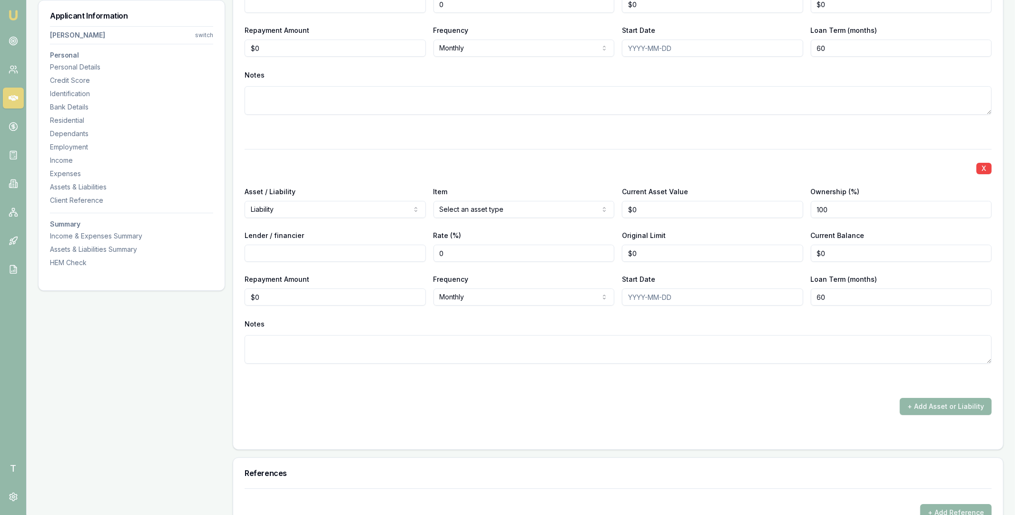
click at [523, 196] on div "Item Select an asset type Home Car Boat Bike Caravan Household items Cash Share…" at bounding box center [523, 202] width 181 height 32
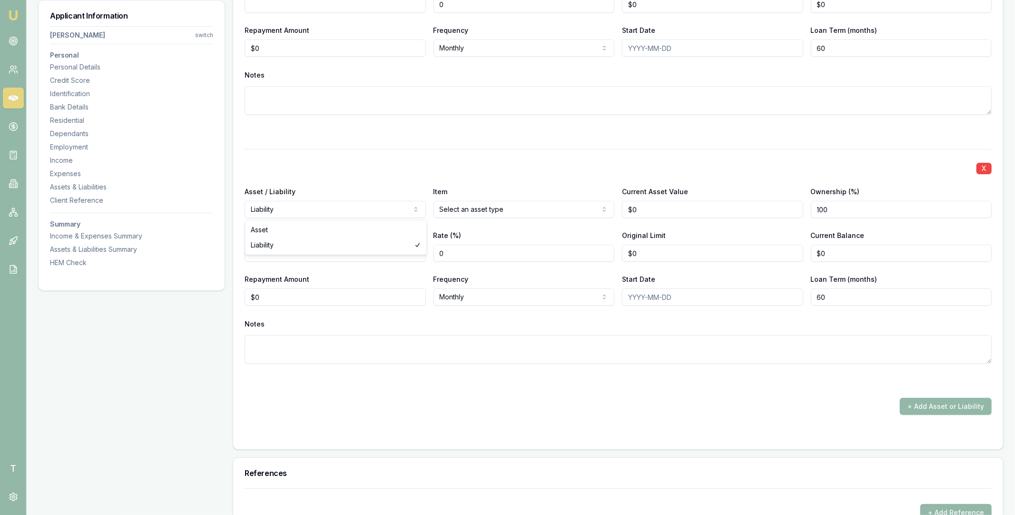
select select "ASSET"
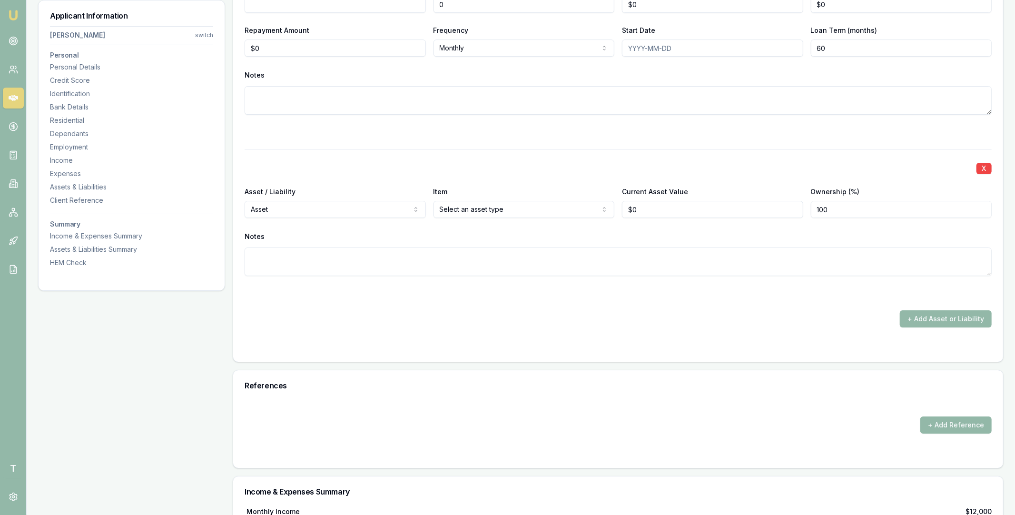
click at [466, 232] on div "Notes" at bounding box center [618, 236] width 747 height 14
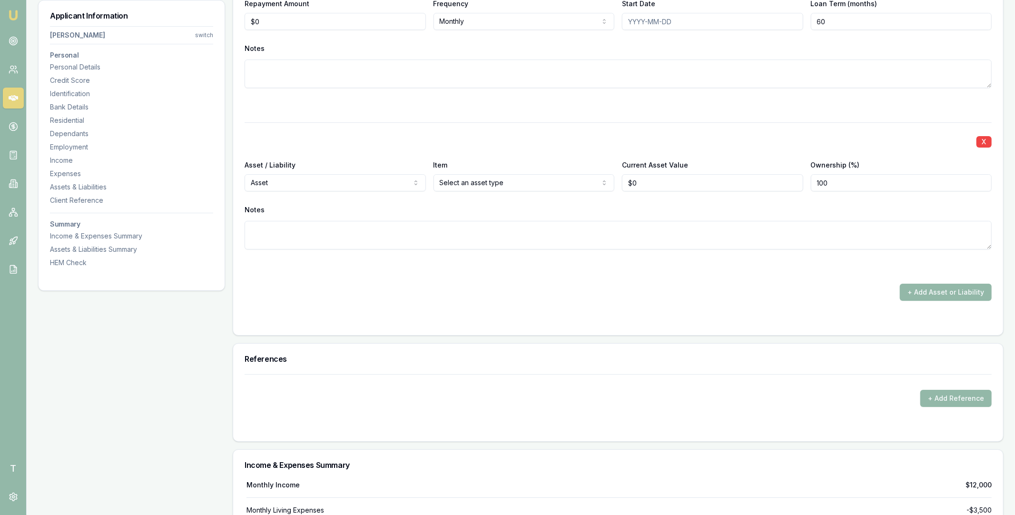
scroll to position [2474, 0]
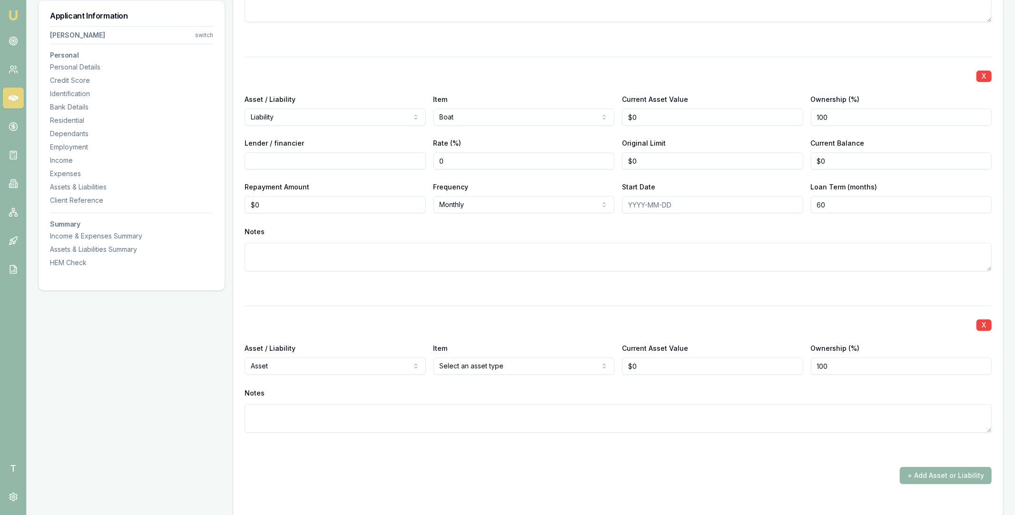
click at [482, 323] on div "X" at bounding box center [618, 323] width 747 height 13
select select "LIABILITY"
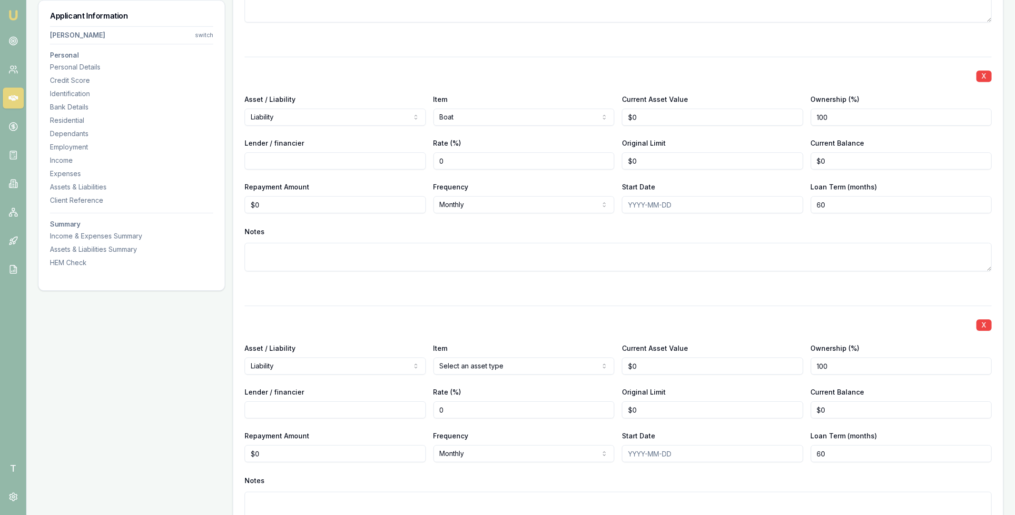
click at [413, 391] on div "Lender / financier" at bounding box center [335, 402] width 181 height 32
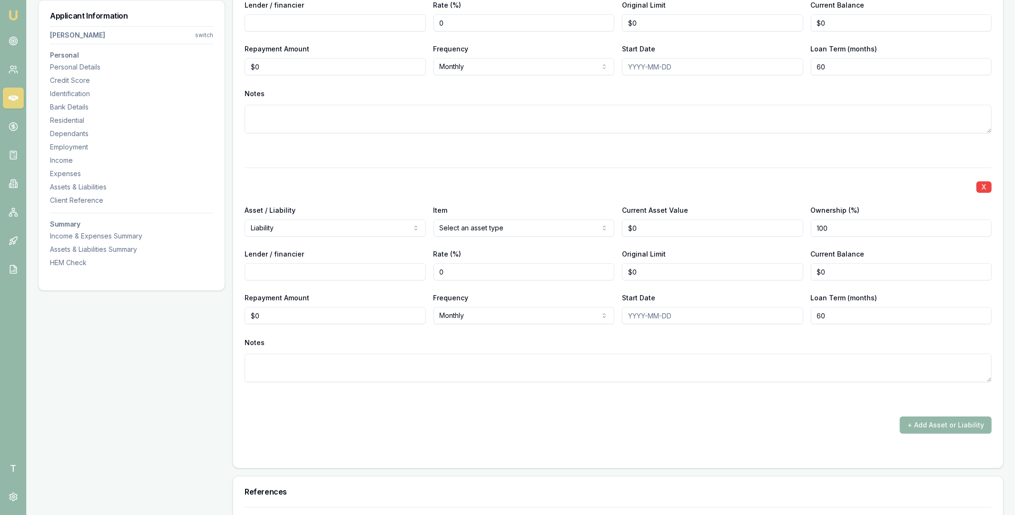
scroll to position [2681, 0]
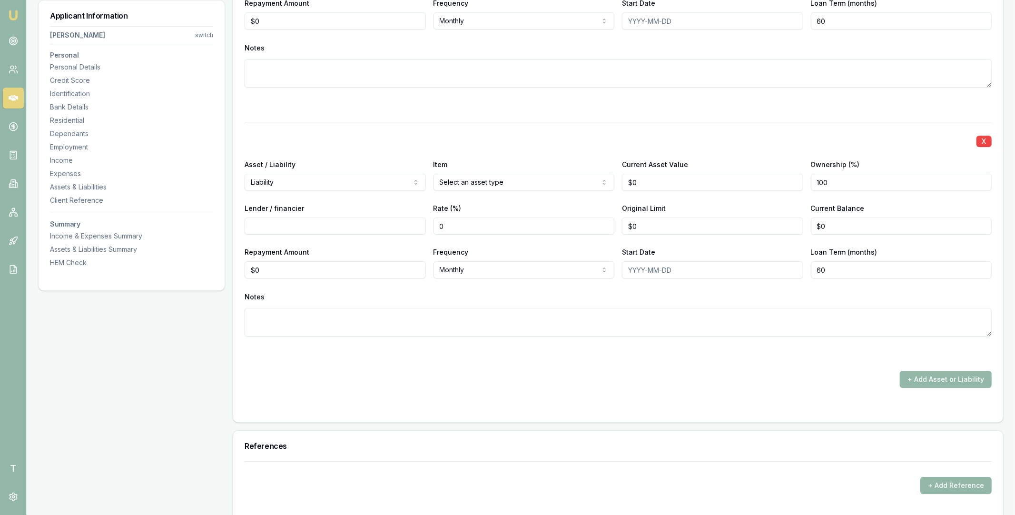
click at [16, 466] on span "T" at bounding box center [13, 468] width 21 height 21
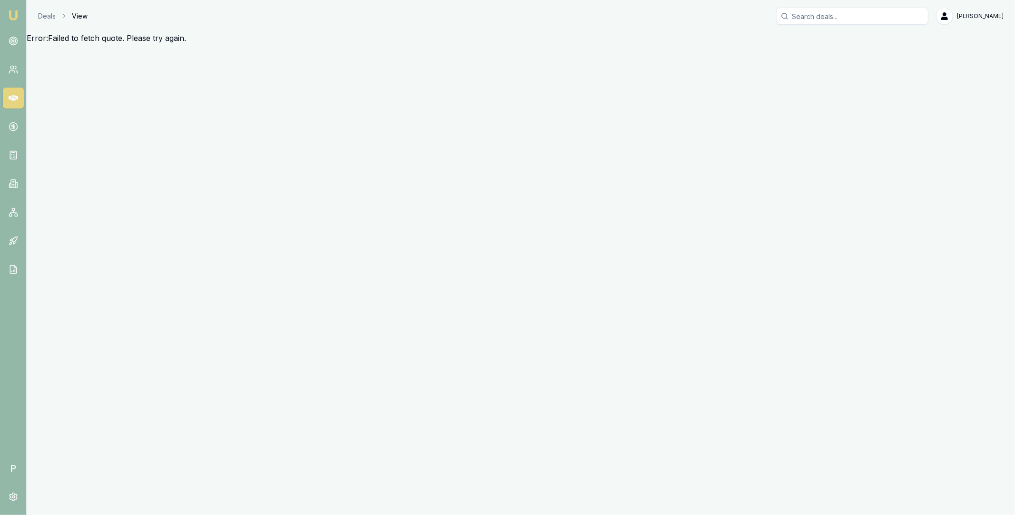
click at [15, 101] on icon at bounding box center [14, 98] width 10 height 10
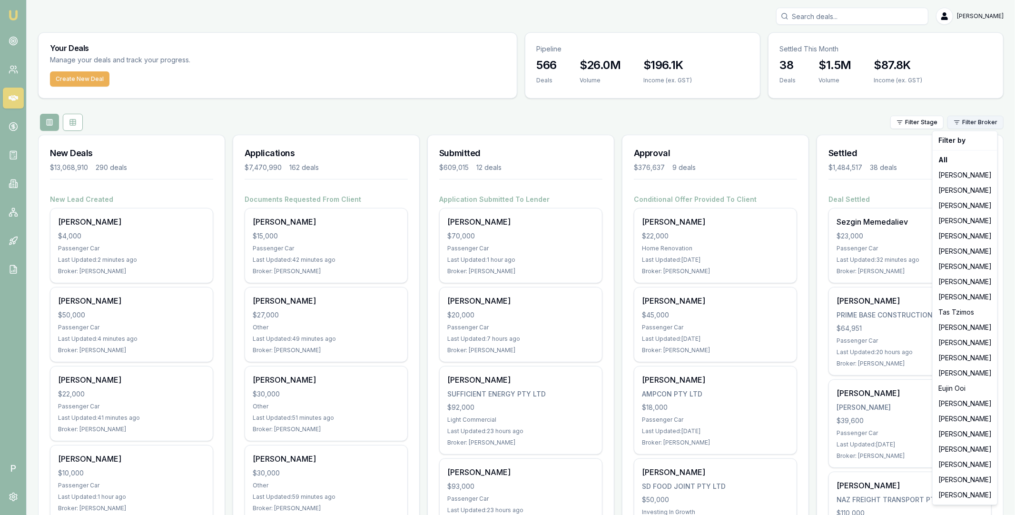
click at [970, 119] on html "Emu Broker P [PERSON_NAME] Toggle Menu Your Deals Manage your deals and track y…" at bounding box center [507, 257] width 1015 height 515
click at [955, 466] on div "[PERSON_NAME]" at bounding box center [965, 464] width 61 height 15
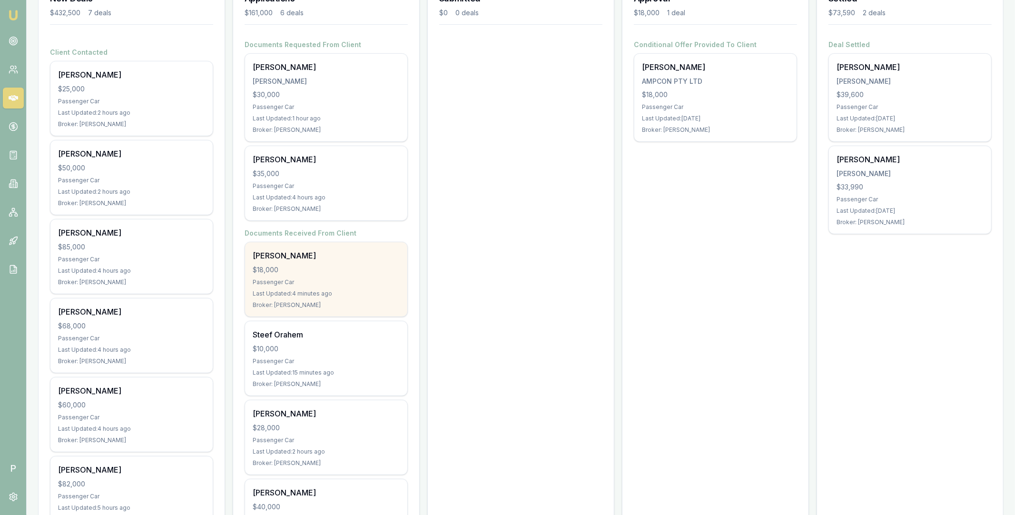
scroll to position [156, 0]
click at [339, 268] on div "$18,000" at bounding box center [326, 269] width 147 height 10
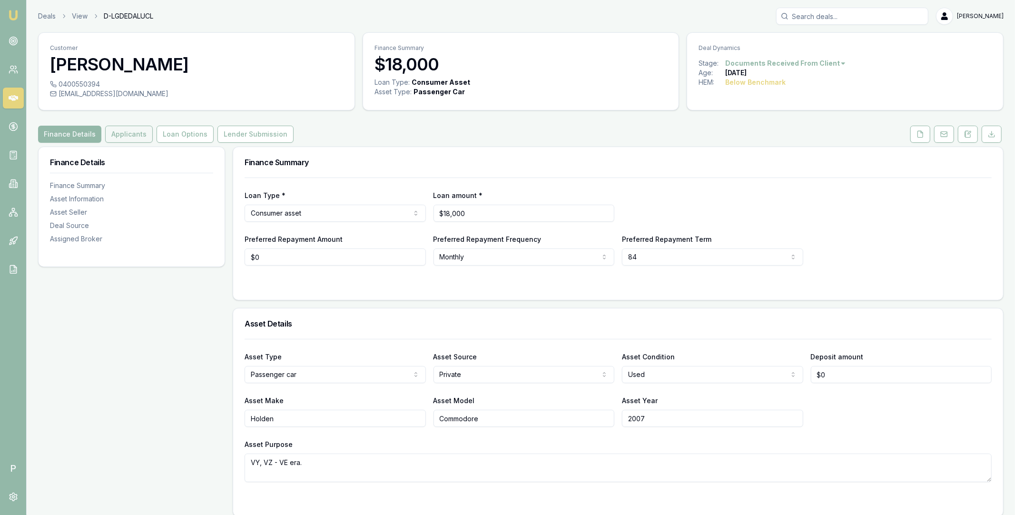
click at [127, 136] on button "Applicants" at bounding box center [129, 134] width 48 height 17
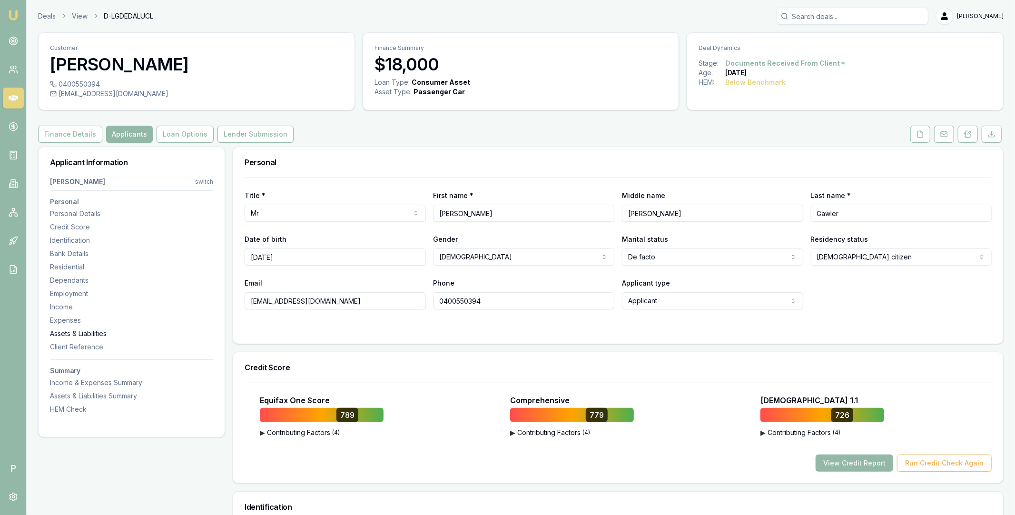
click at [100, 333] on div "Assets & Liabilities" at bounding box center [131, 334] width 163 height 10
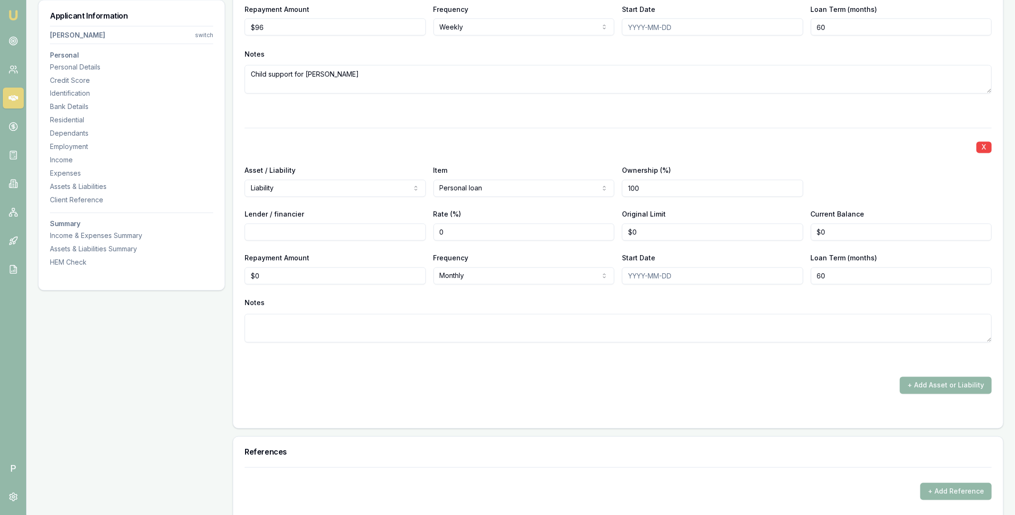
scroll to position [4513, 0]
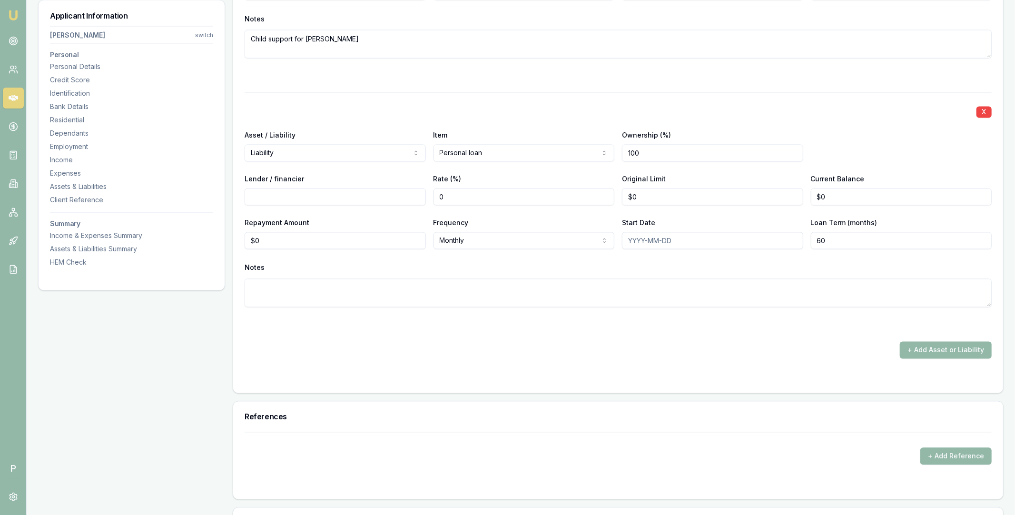
select select "ASSET"
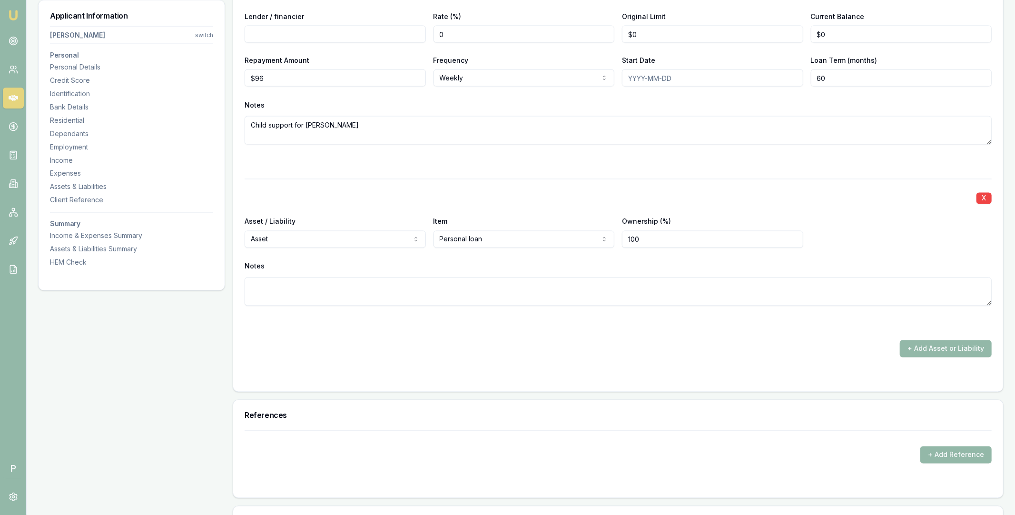
scroll to position [4474, 0]
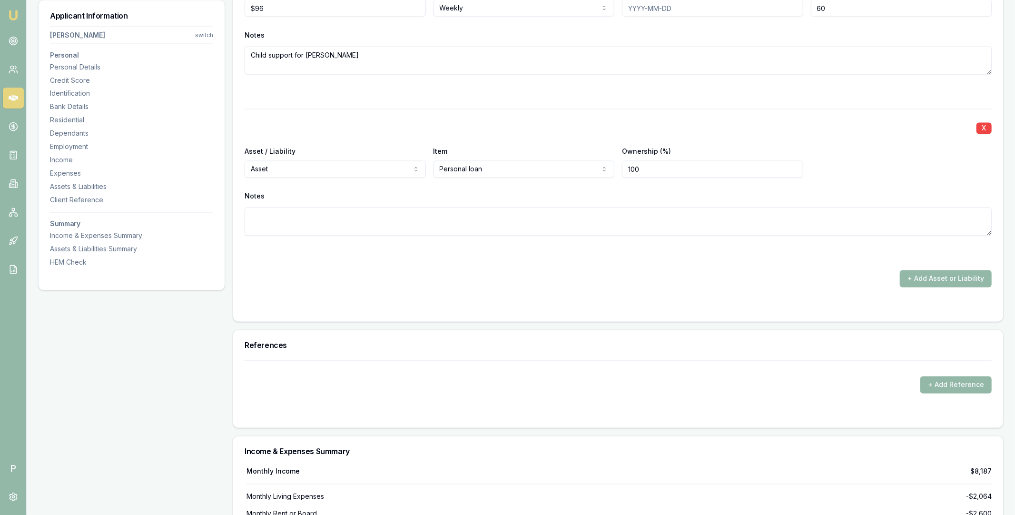
select select "LIABILITY"
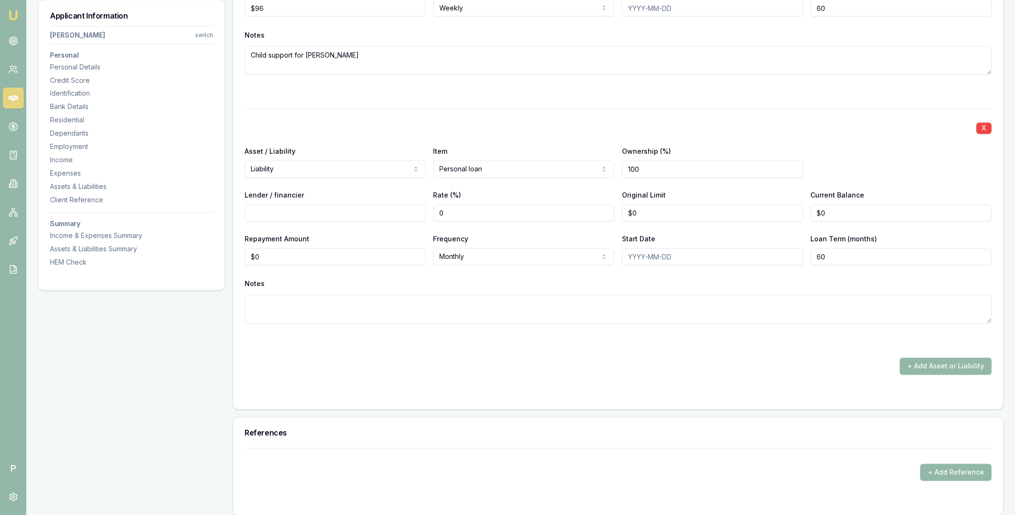
click at [424, 194] on div "Lender / financier" at bounding box center [335, 205] width 181 height 32
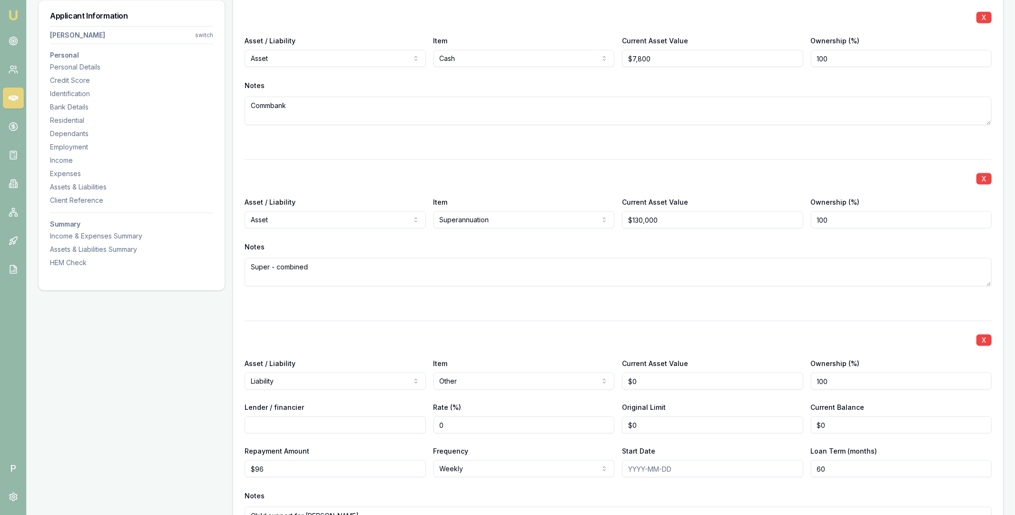
scroll to position [4152, 0]
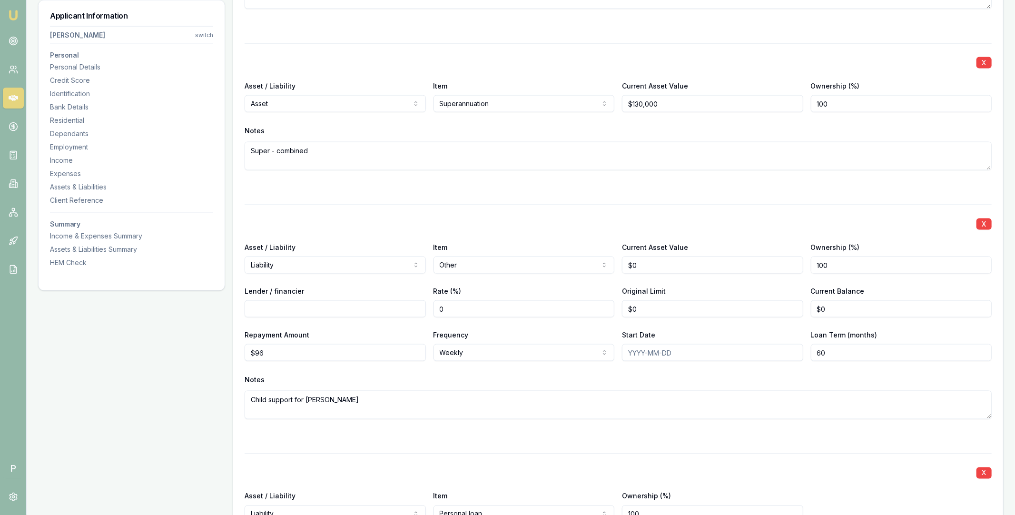
click at [525, 235] on div "X Asset / Liability Liability Asset Liability Item Other Home Car Boat Bike Car…" at bounding box center [618, 323] width 747 height 237
click at [440, 246] on label "Item" at bounding box center [440, 247] width 14 height 8
click at [440, 256] on button "Other" at bounding box center [523, 264] width 181 height 17
click at [452, 246] on div "Item Other Home Car Boat Bike Caravan Household items Cash Shares Other investm…" at bounding box center [523, 257] width 181 height 32
click at [471, 242] on div "Item Other Home Car Boat Bike Caravan Household items Cash Shares Other investm…" at bounding box center [523, 257] width 181 height 32
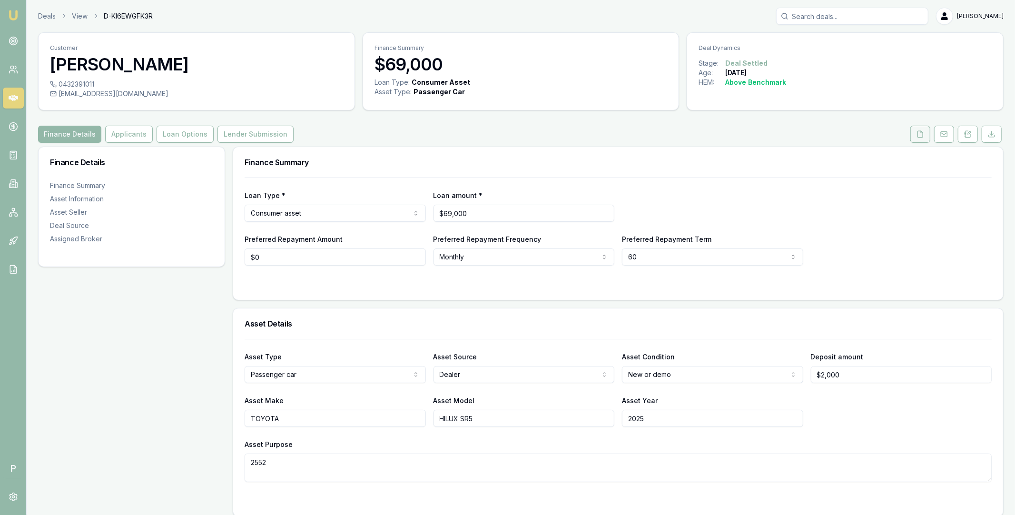
click at [918, 135] on icon at bounding box center [920, 134] width 8 height 8
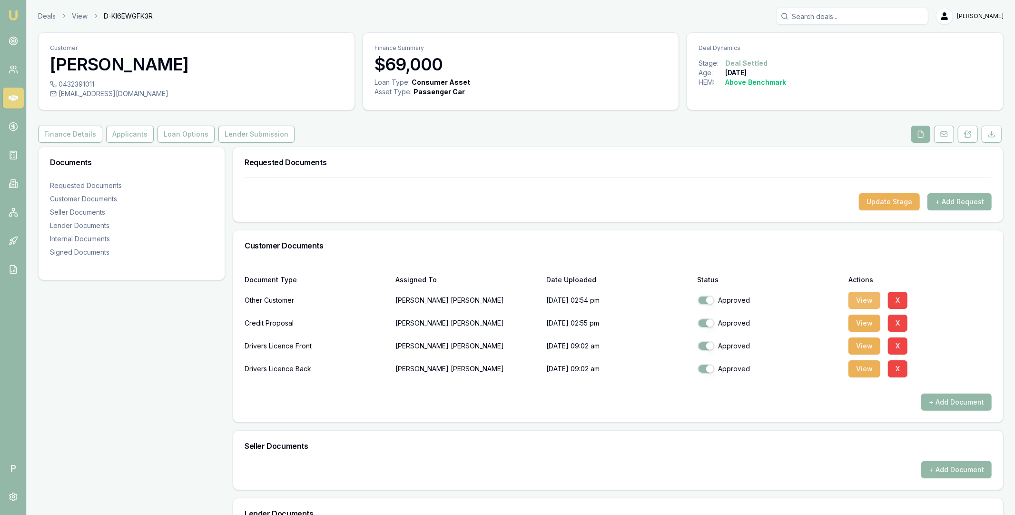
click at [861, 297] on button "View" at bounding box center [864, 300] width 32 height 17
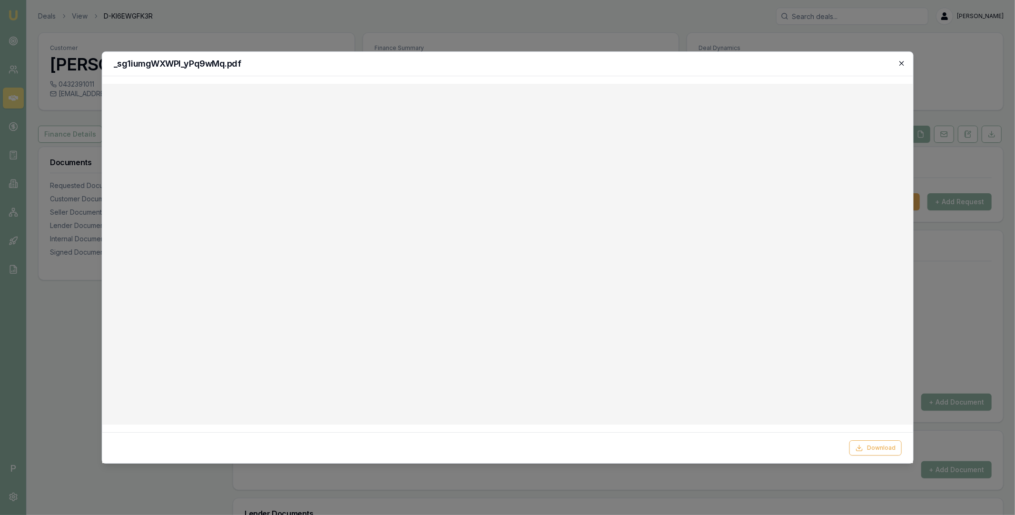
click at [899, 64] on icon "button" at bounding box center [902, 63] width 8 height 8
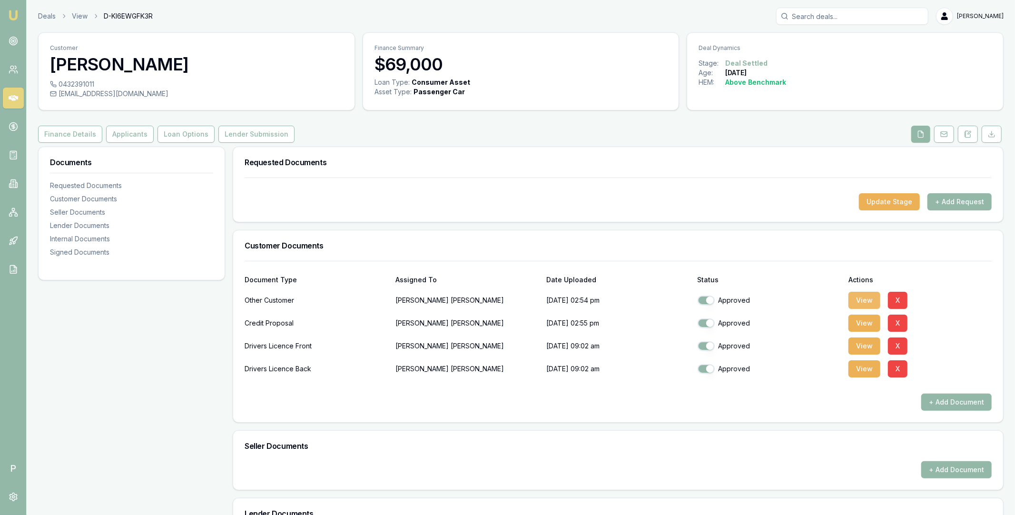
click at [864, 293] on button "View" at bounding box center [864, 300] width 32 height 17
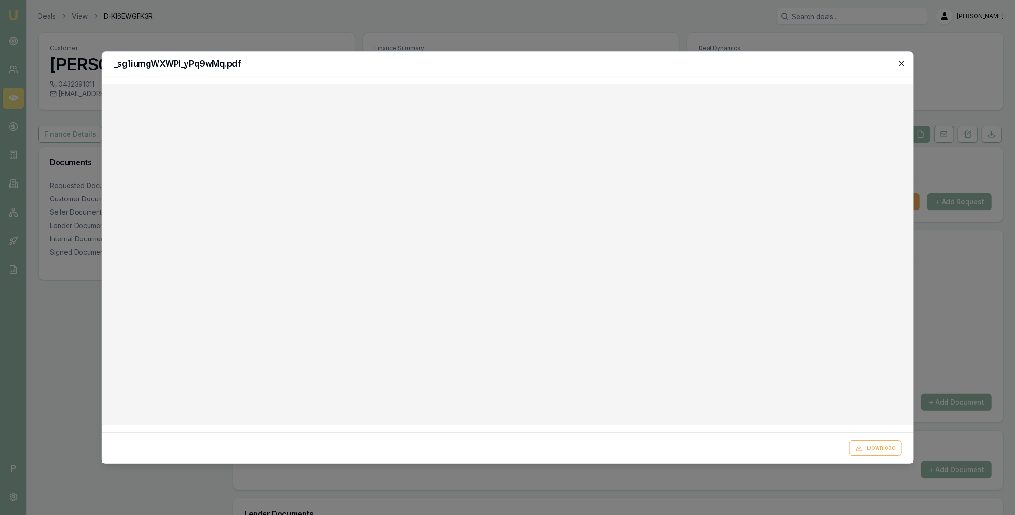
click at [903, 62] on icon "button" at bounding box center [902, 63] width 8 height 8
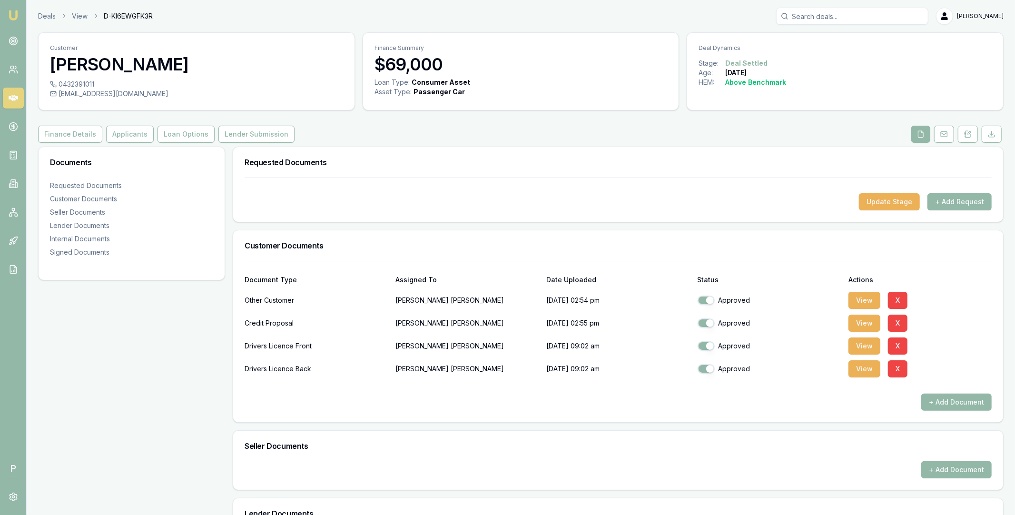
click at [101, 115] on div "Customer [PERSON_NAME] 0432391011 [EMAIL_ADDRESS][DOMAIN_NAME] Finance Summary …" at bounding box center [520, 518] width 965 height 972
click at [313, 129] on div "Finance Details Applicants Loan Options Lender Submission" at bounding box center [520, 134] width 965 height 17
